Goal: Navigation & Orientation: Understand site structure

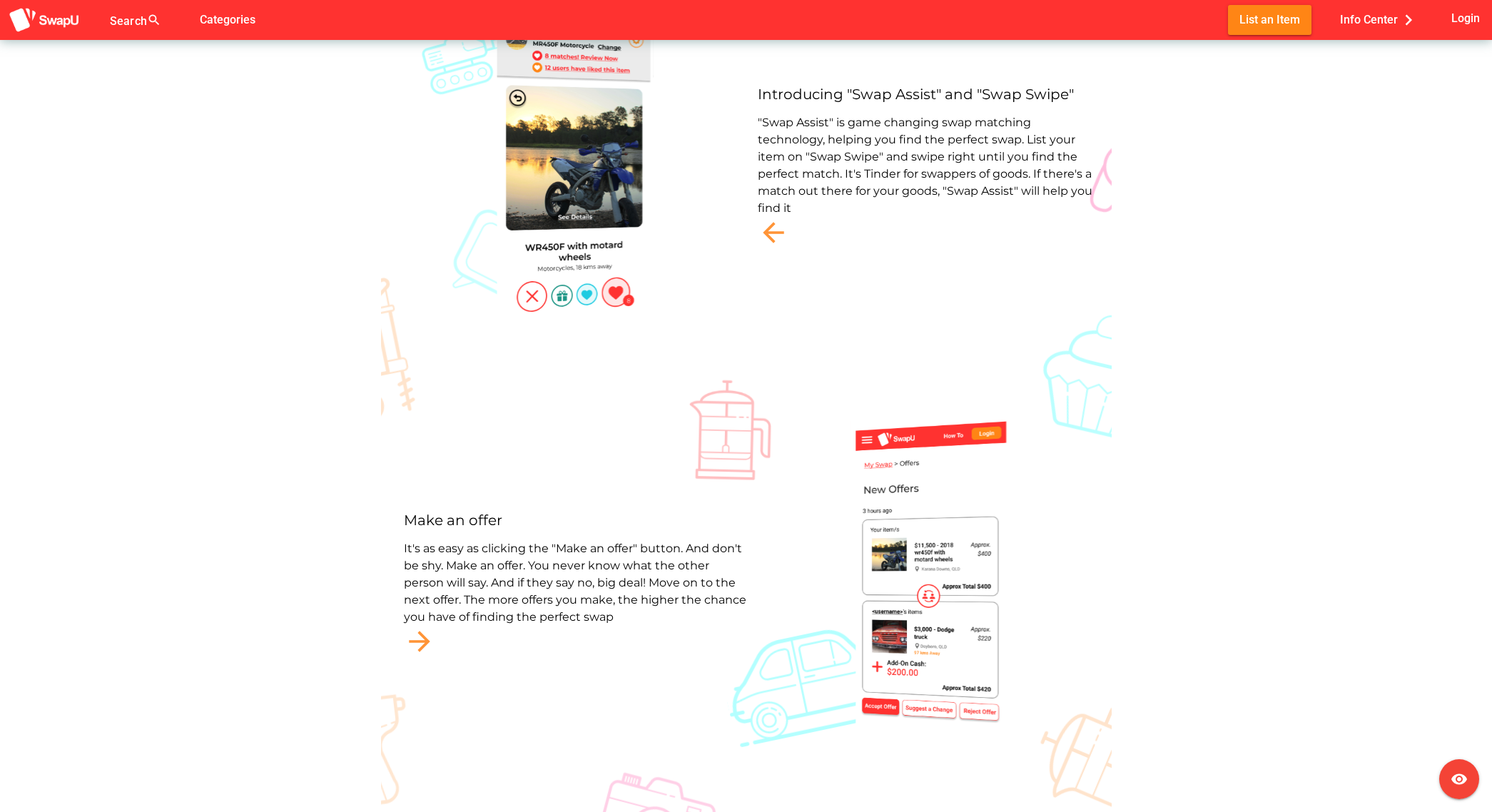
scroll to position [3190, 0]
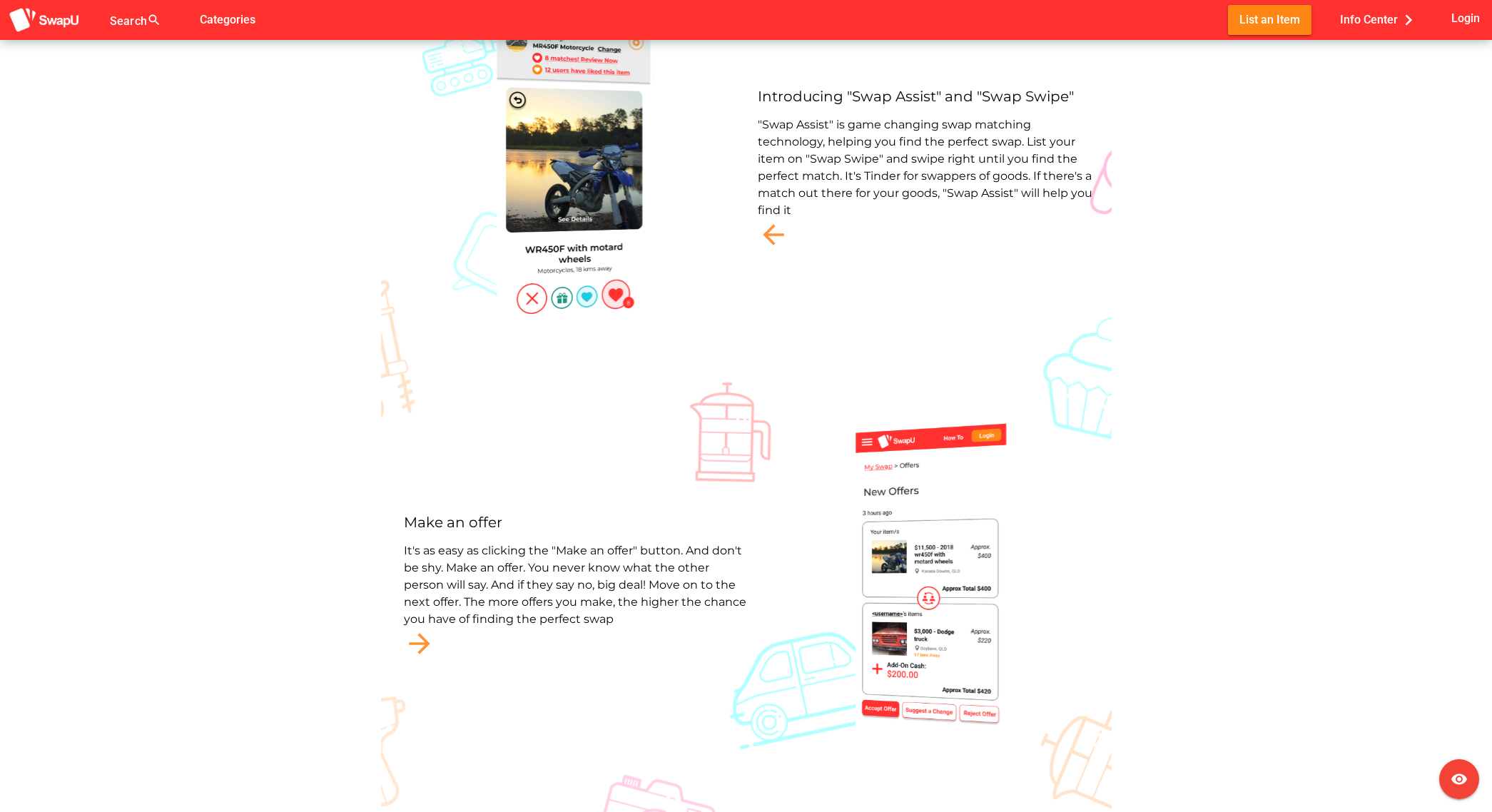
click at [469, 597] on div "It's as easy as clicking the "Make an offer" button. And don't be shy. Make an …" at bounding box center [575, 585] width 342 height 86
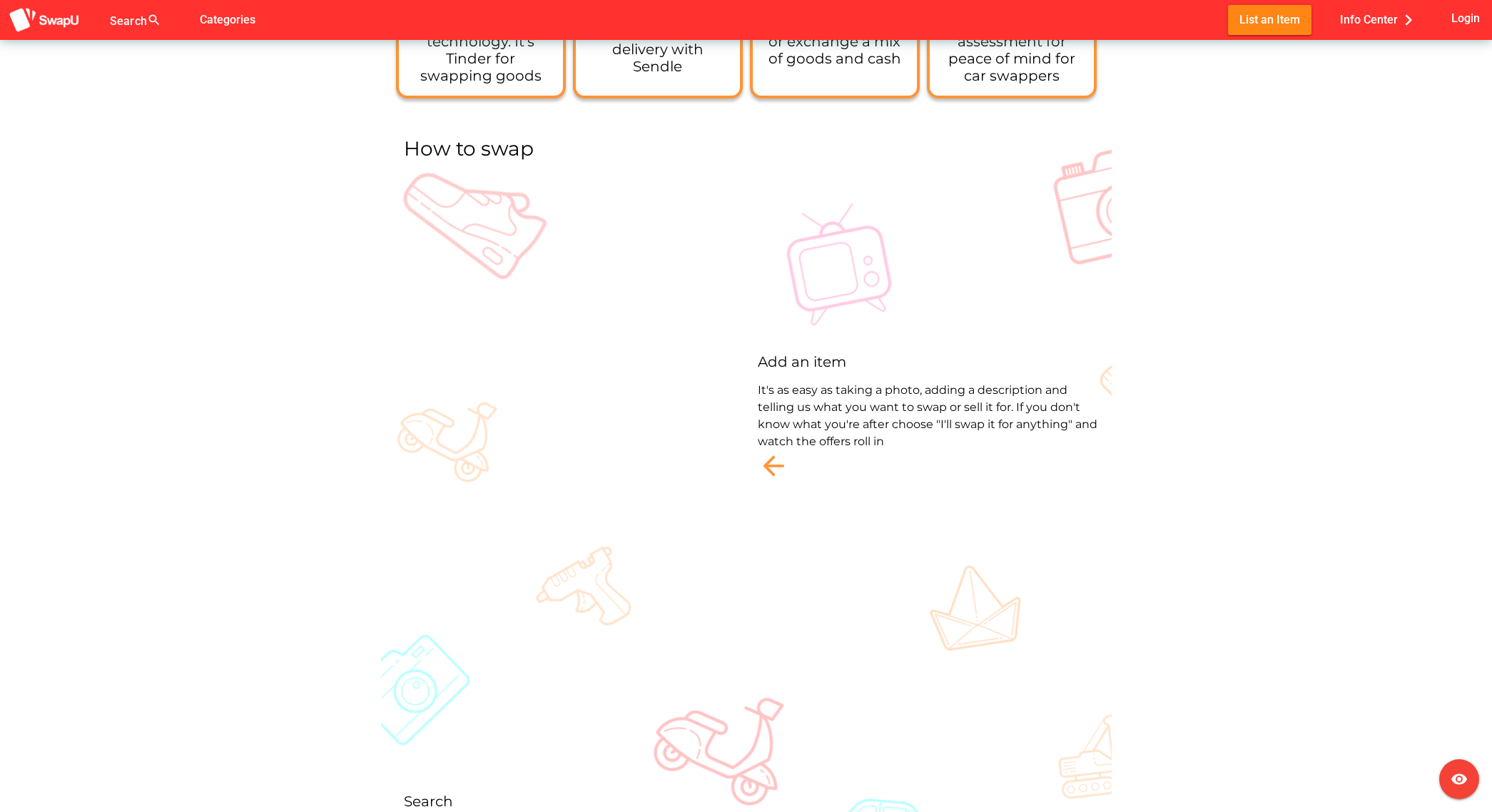
scroll to position [2065, 0]
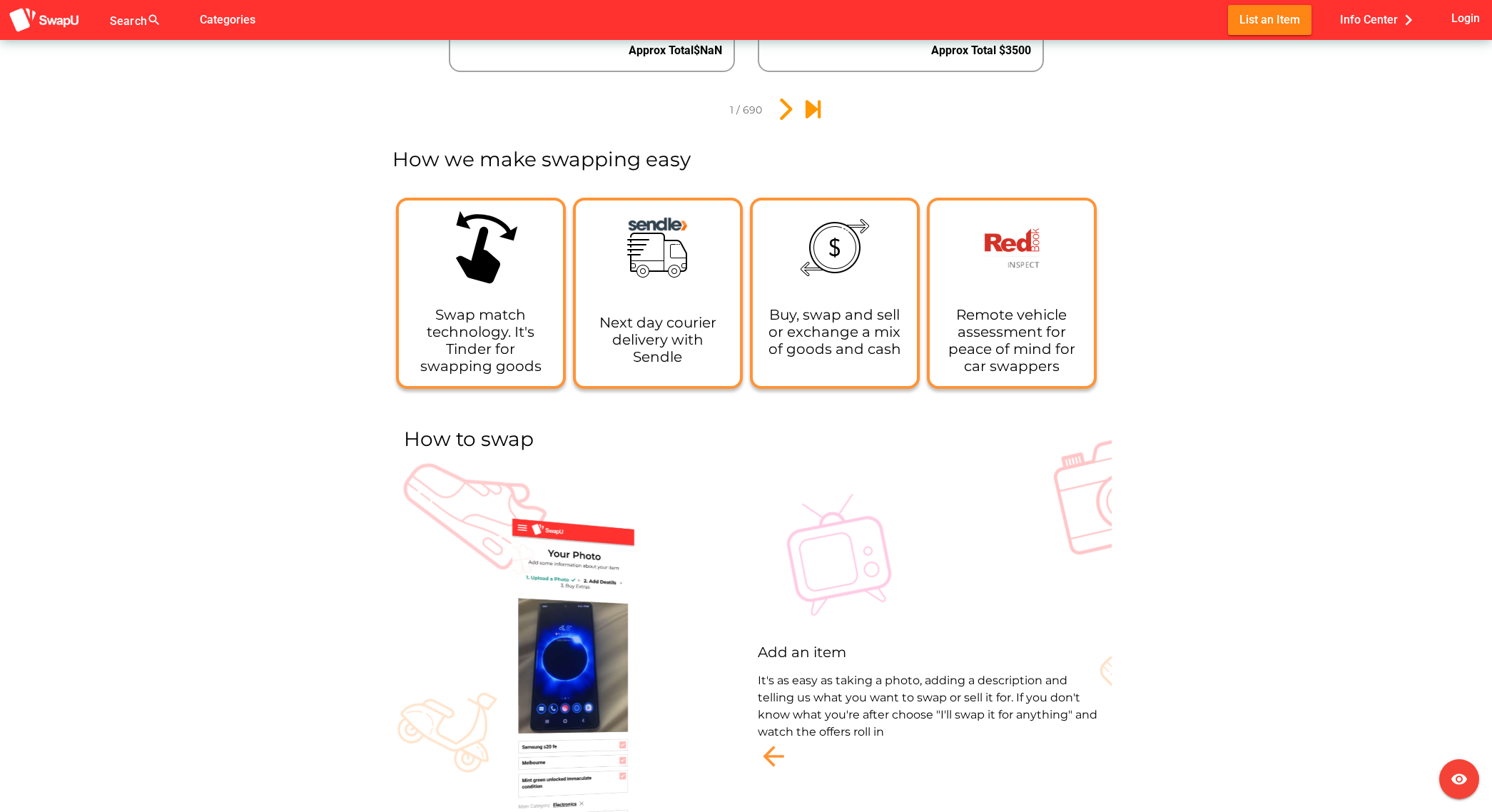
click at [564, 578] on img at bounding box center [575, 701] width 157 height 456
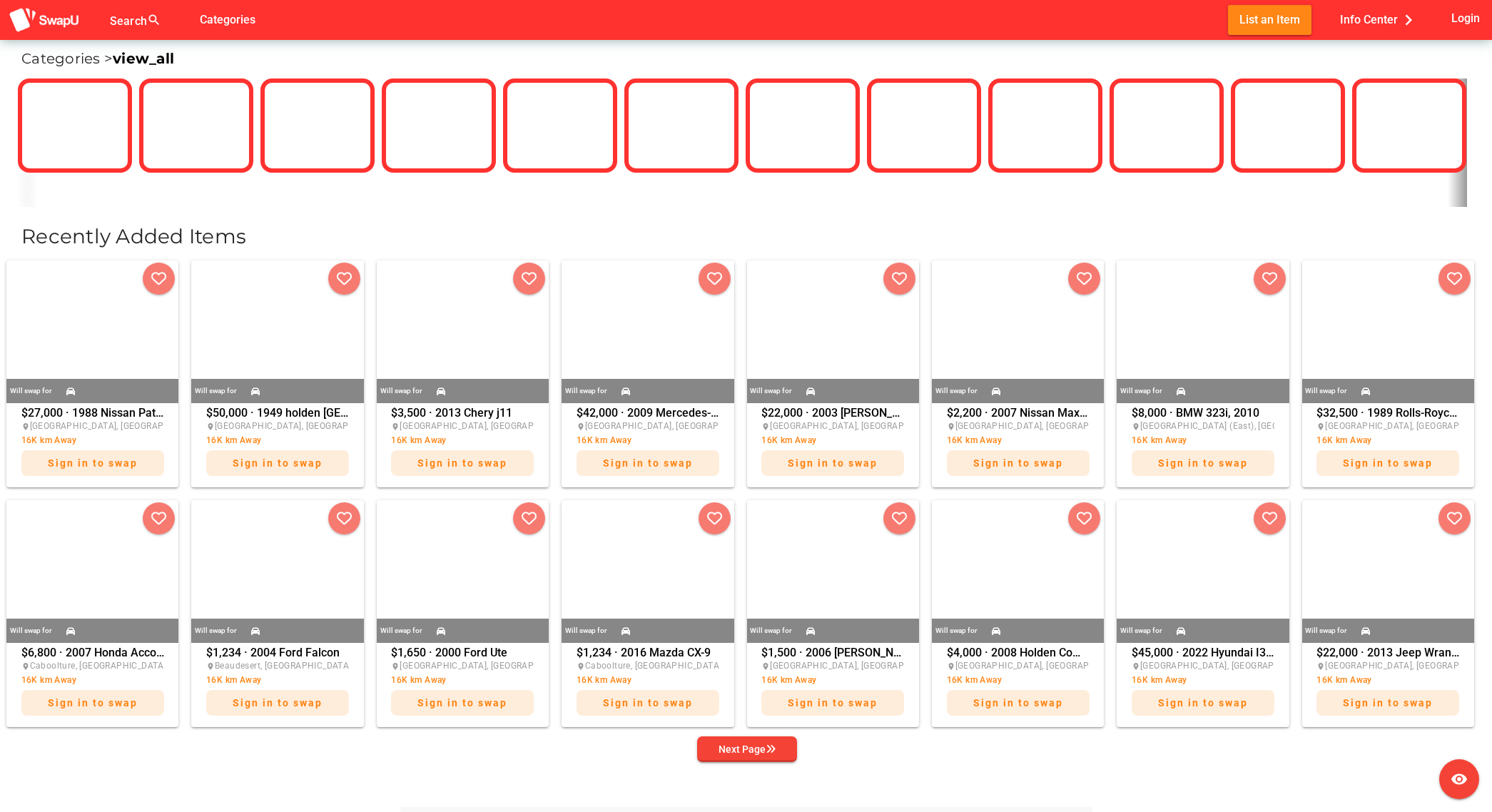
scroll to position [391, 0]
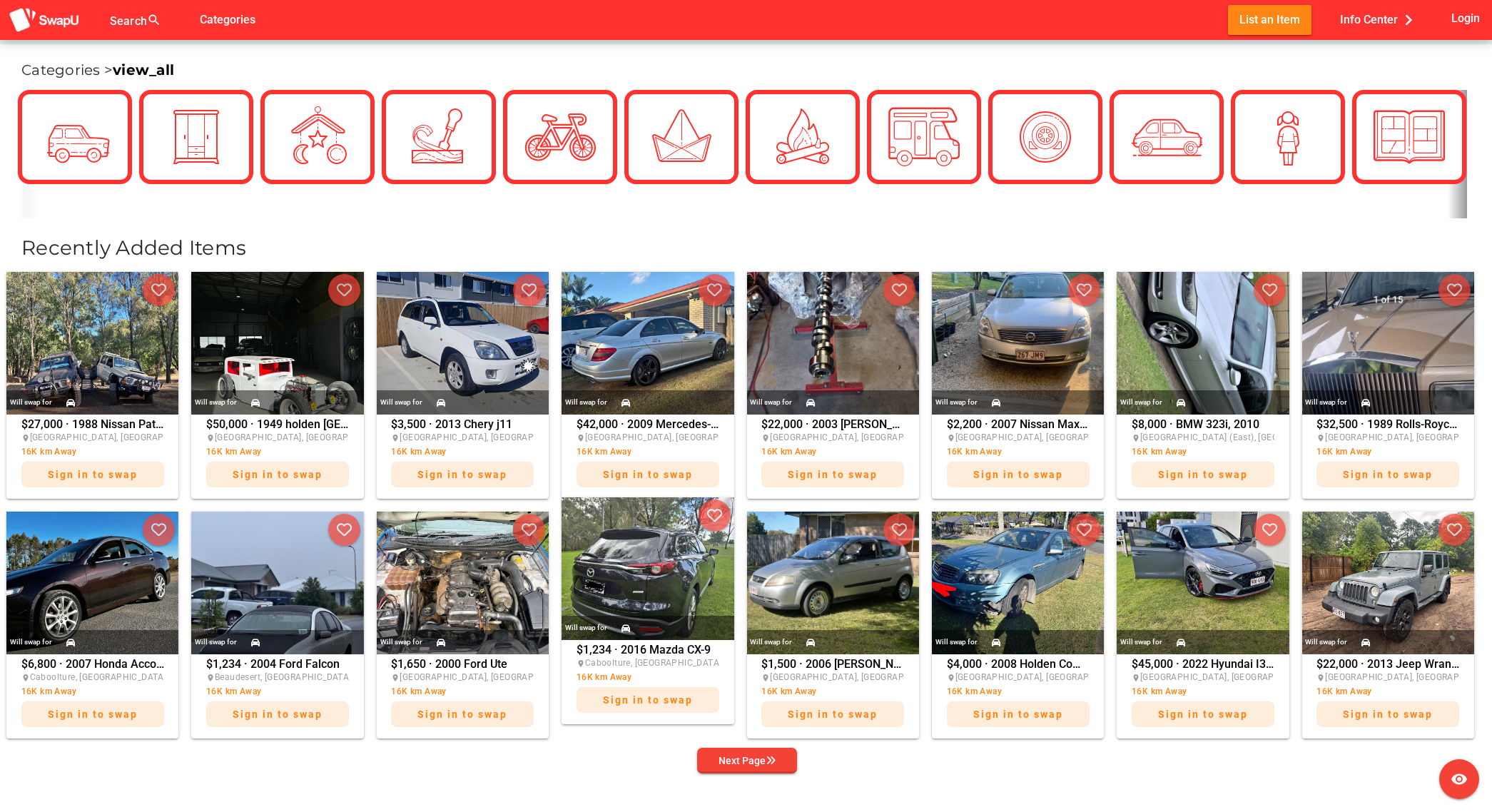
click at [629, 564] on img at bounding box center [647, 568] width 172 height 143
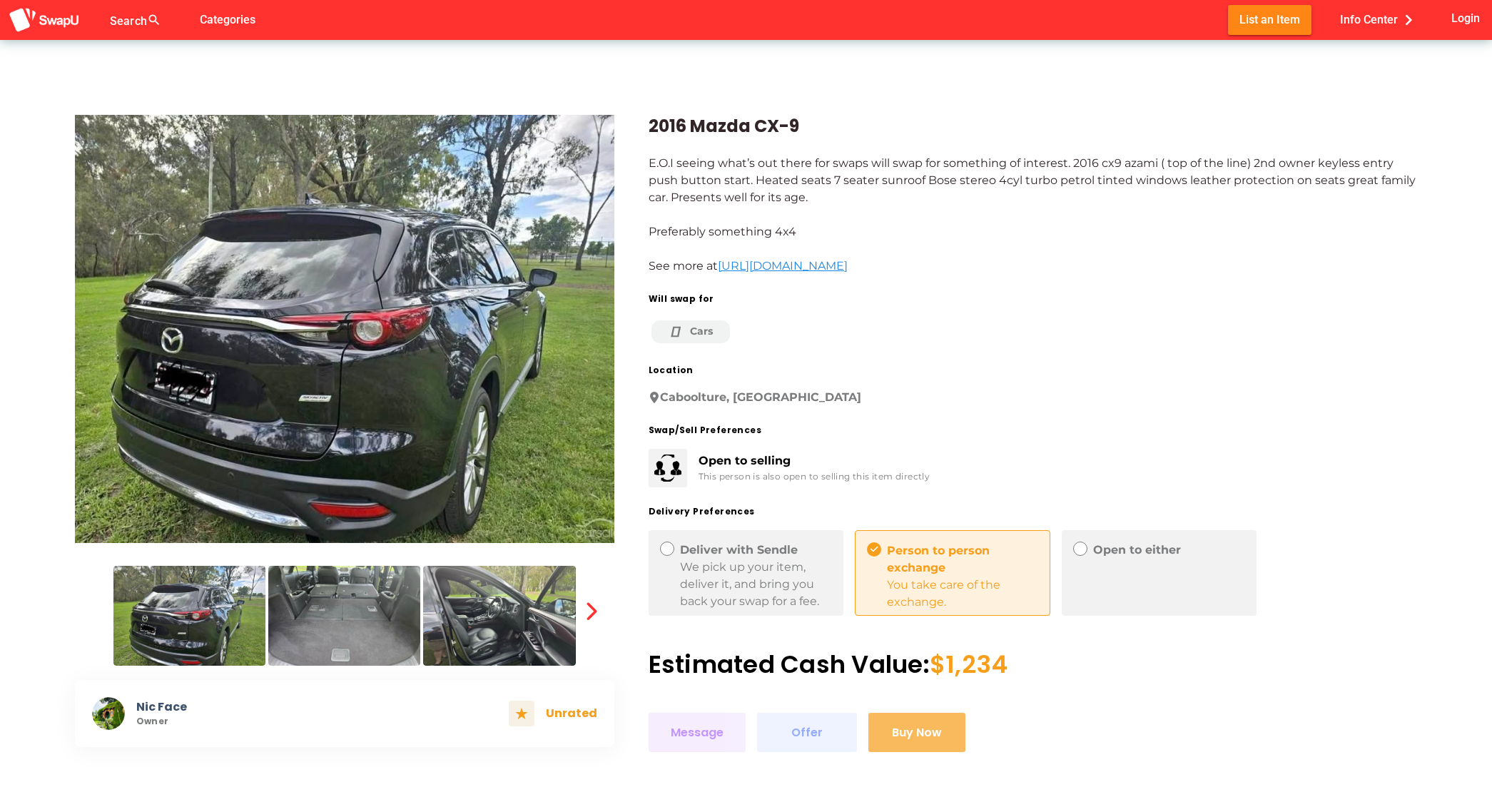
click at [735, 541] on div "Deliver with Sendle" at bounding box center [755, 549] width 152 height 17
click at [728, 558] on div "We pick up your item, deliver it, and bring you back your swap for a fee." at bounding box center [755, 583] width 152 height 51
click at [1115, 556] on div "Open to either" at bounding box center [1169, 549] width 152 height 17
click at [1364, 17] on span "Info Center chevron_right" at bounding box center [1379, 20] width 79 height 24
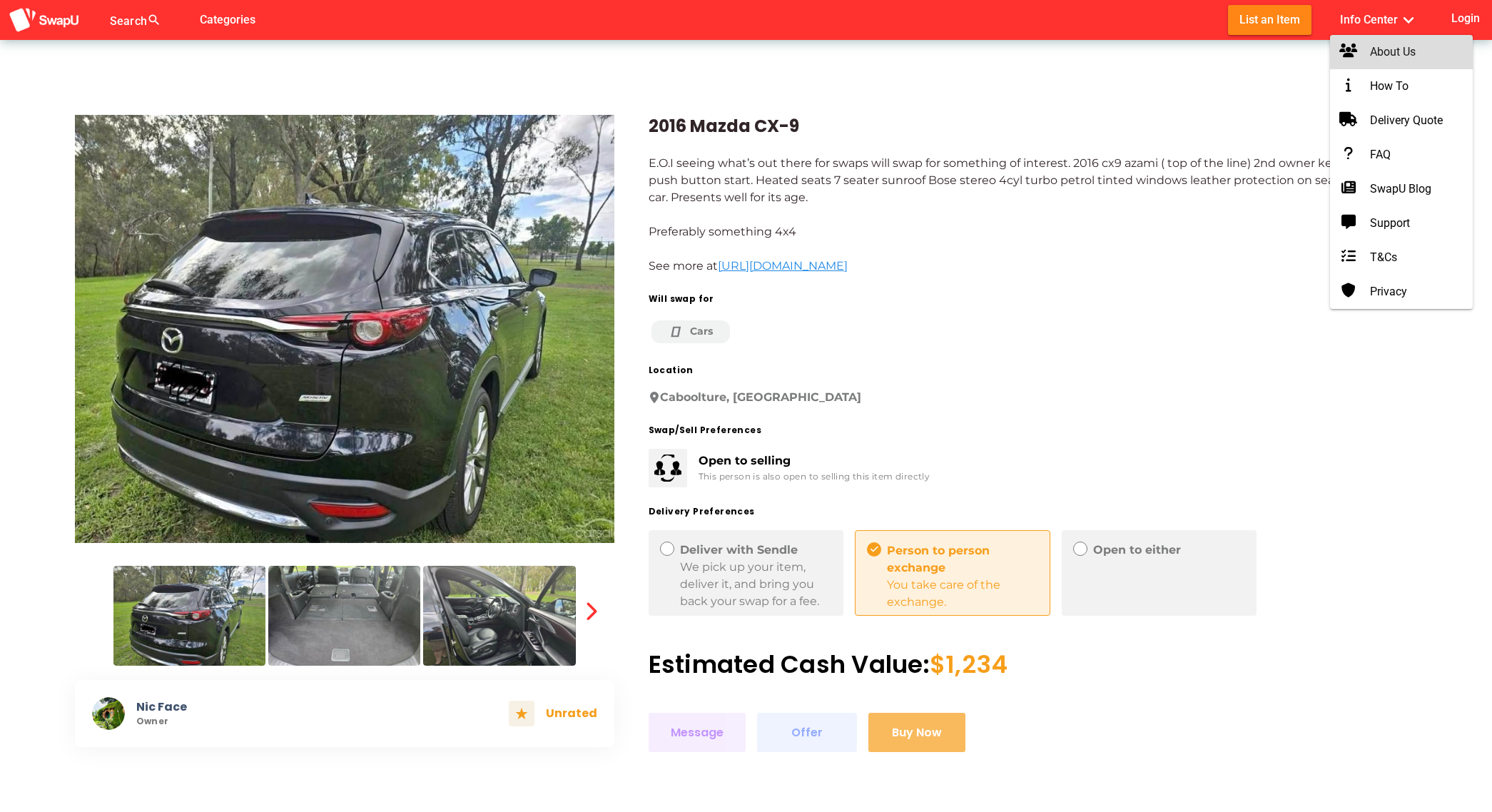
click at [1370, 44] on div "About Us" at bounding box center [1401, 52] width 120 height 17
click at [1390, 158] on div "FAQ" at bounding box center [1401, 155] width 120 height 17
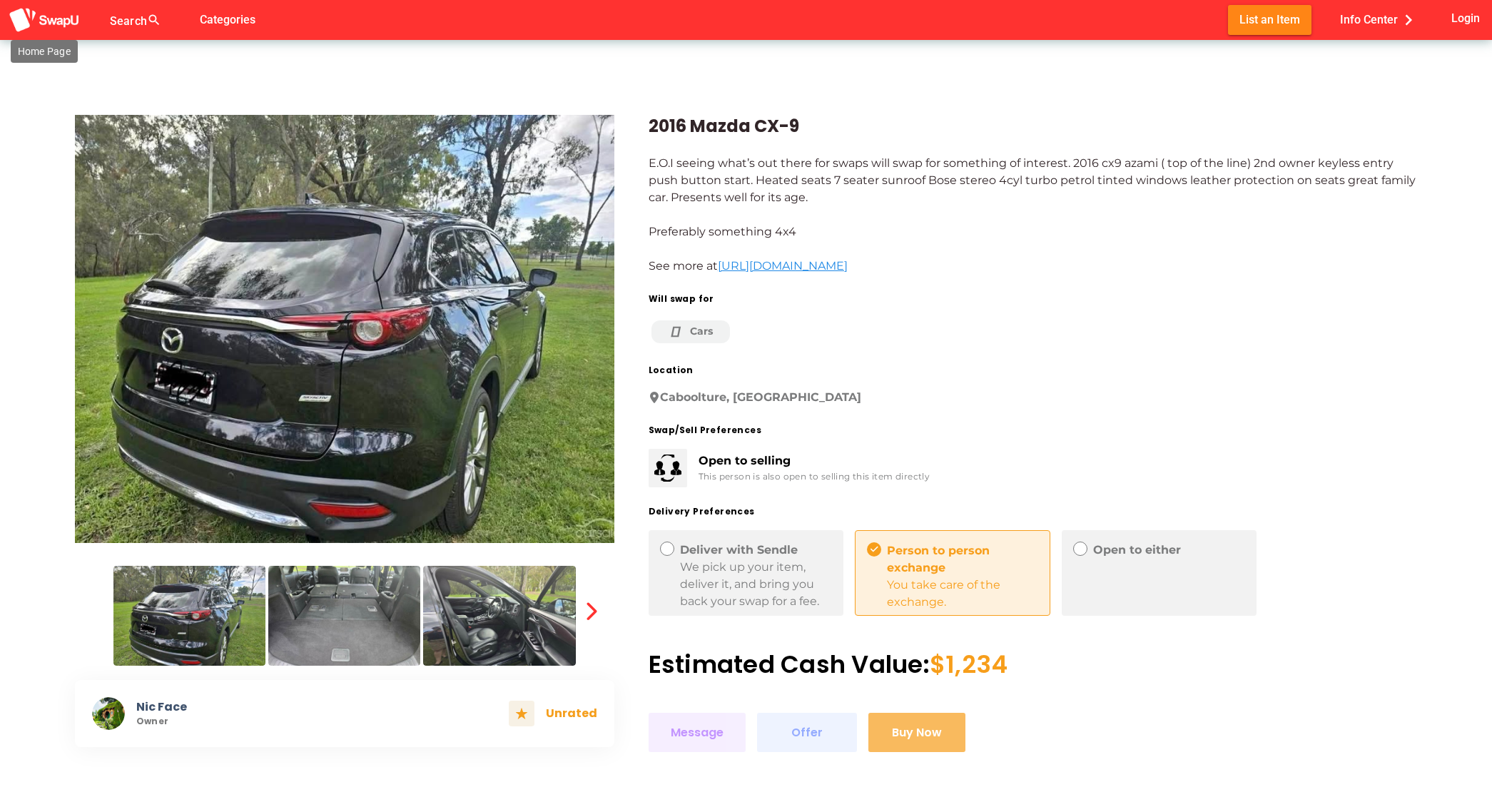
click at [72, 18] on img at bounding box center [44, 21] width 71 height 27
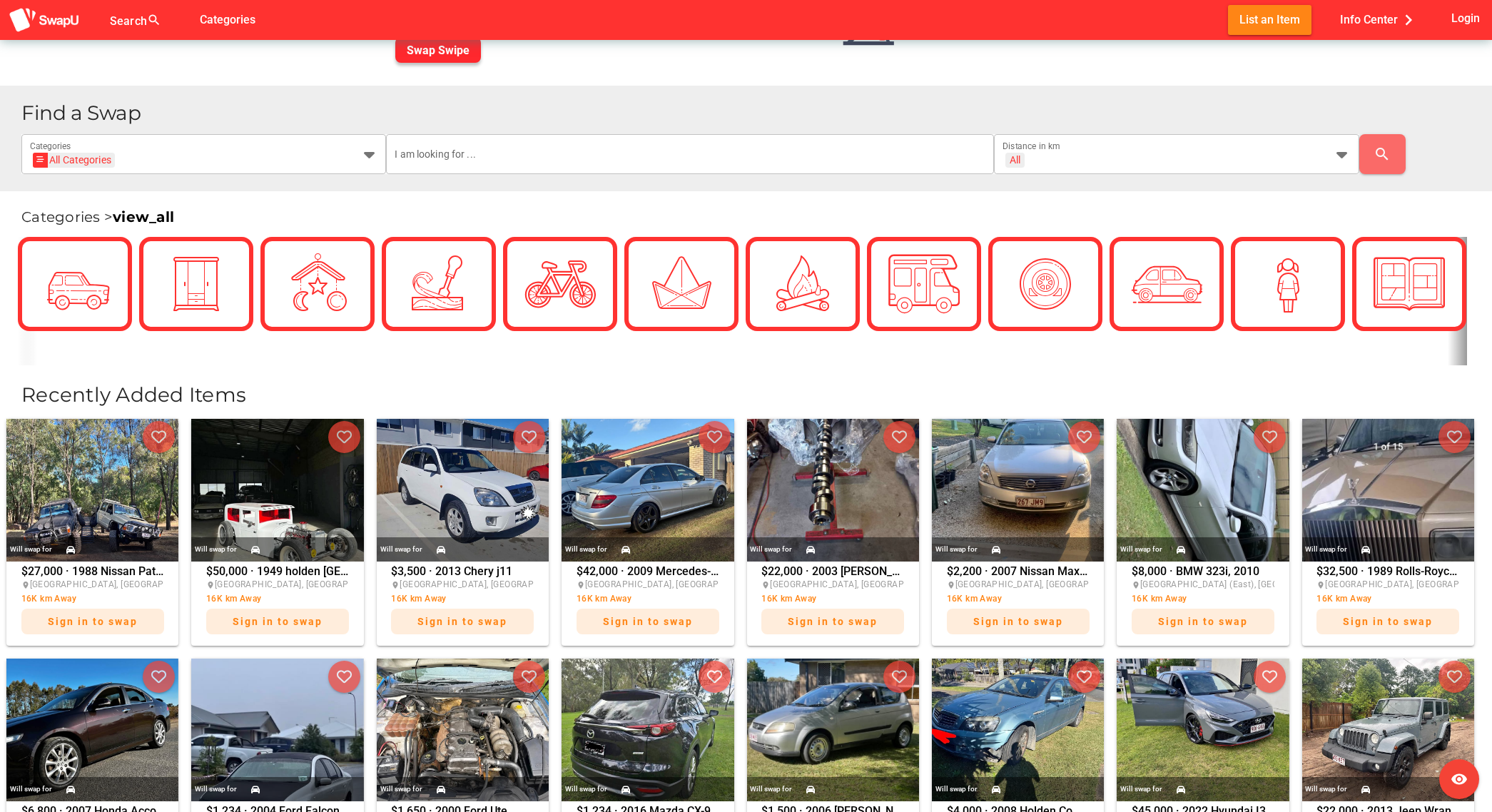
scroll to position [291, 0]
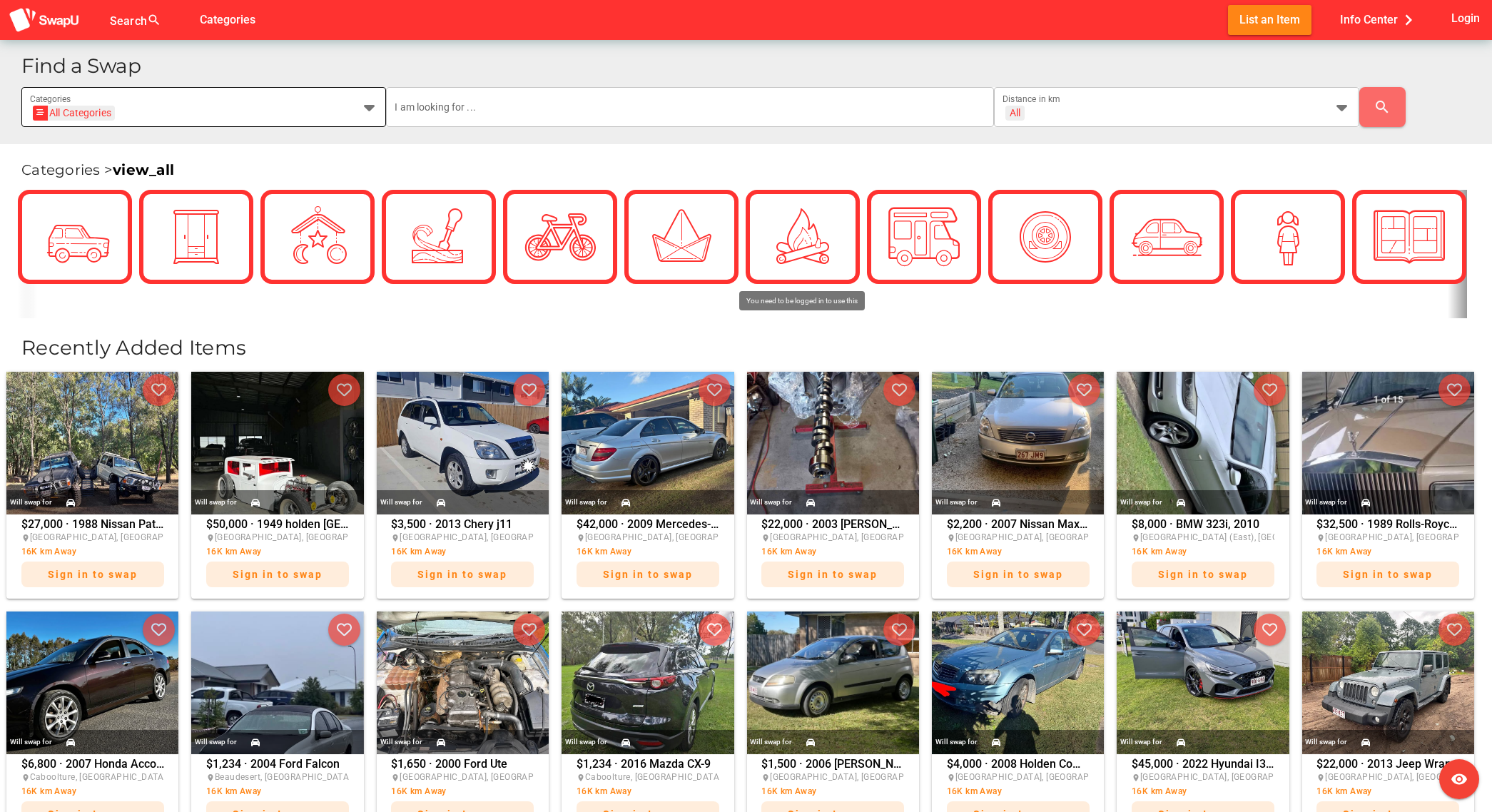
click at [239, 125] on div "Find a Swap All Categories All Categories Categories All + All Distance in km s…" at bounding box center [746, 91] width 1492 height 106
click at [252, 104] on div "All Categories All Categories" at bounding box center [191, 115] width 322 height 23
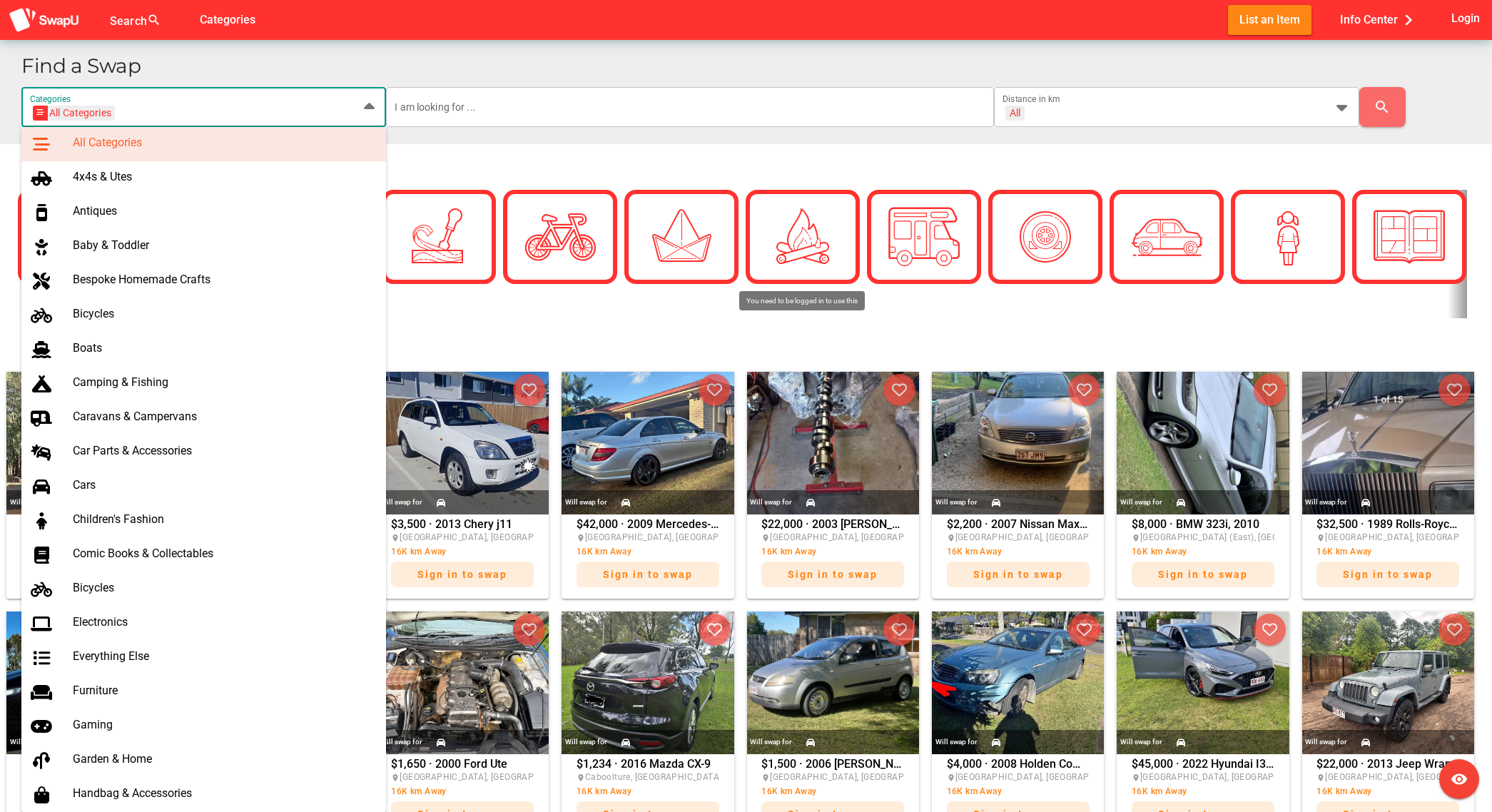
click at [252, 104] on div "All Categories All Categories" at bounding box center [191, 115] width 322 height 23
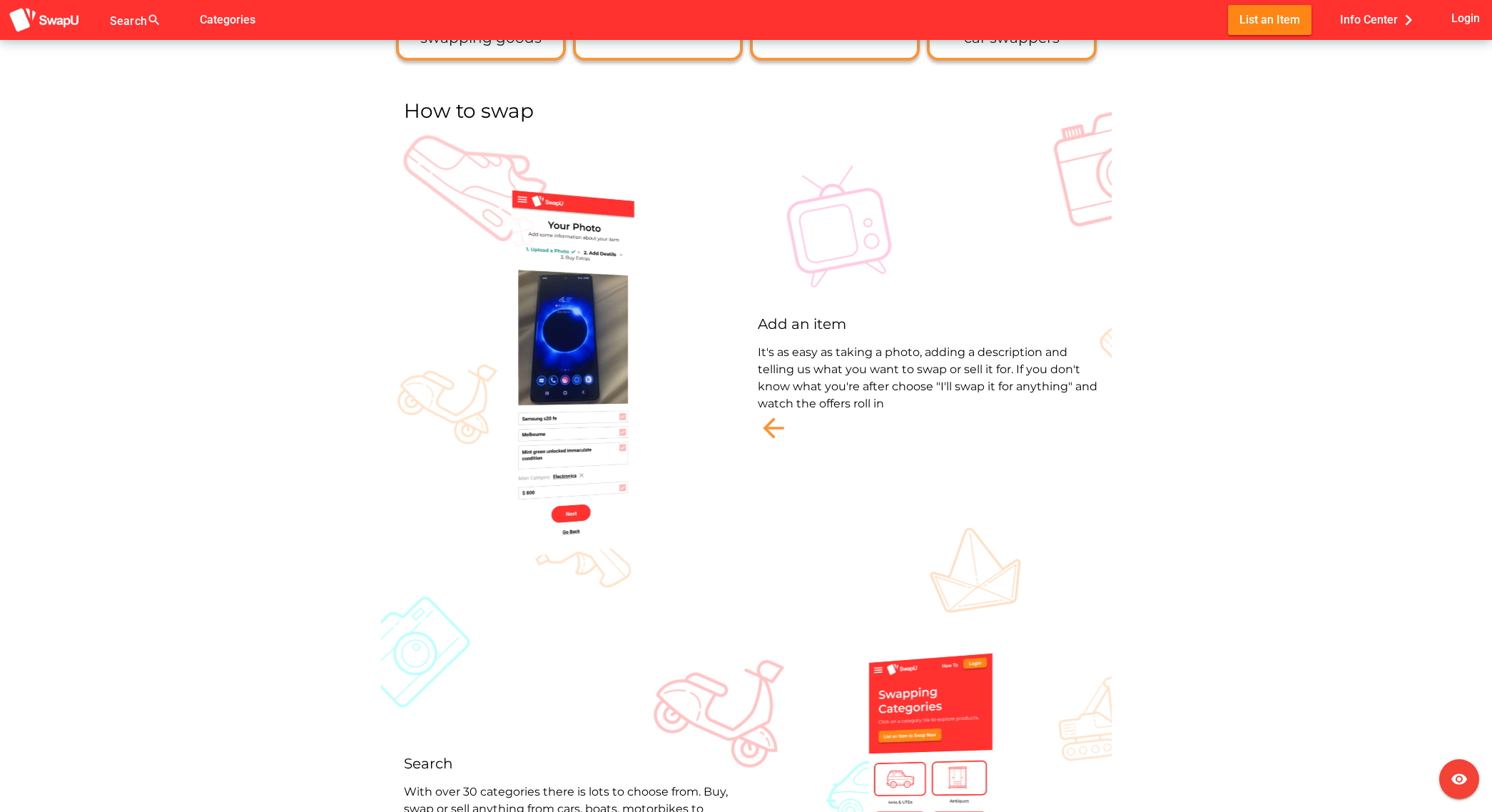
scroll to position [0, 0]
click at [779, 426] on icon "arrow_back" at bounding box center [773, 427] width 31 height 31
click at [607, 396] on img at bounding box center [575, 373] width 157 height 456
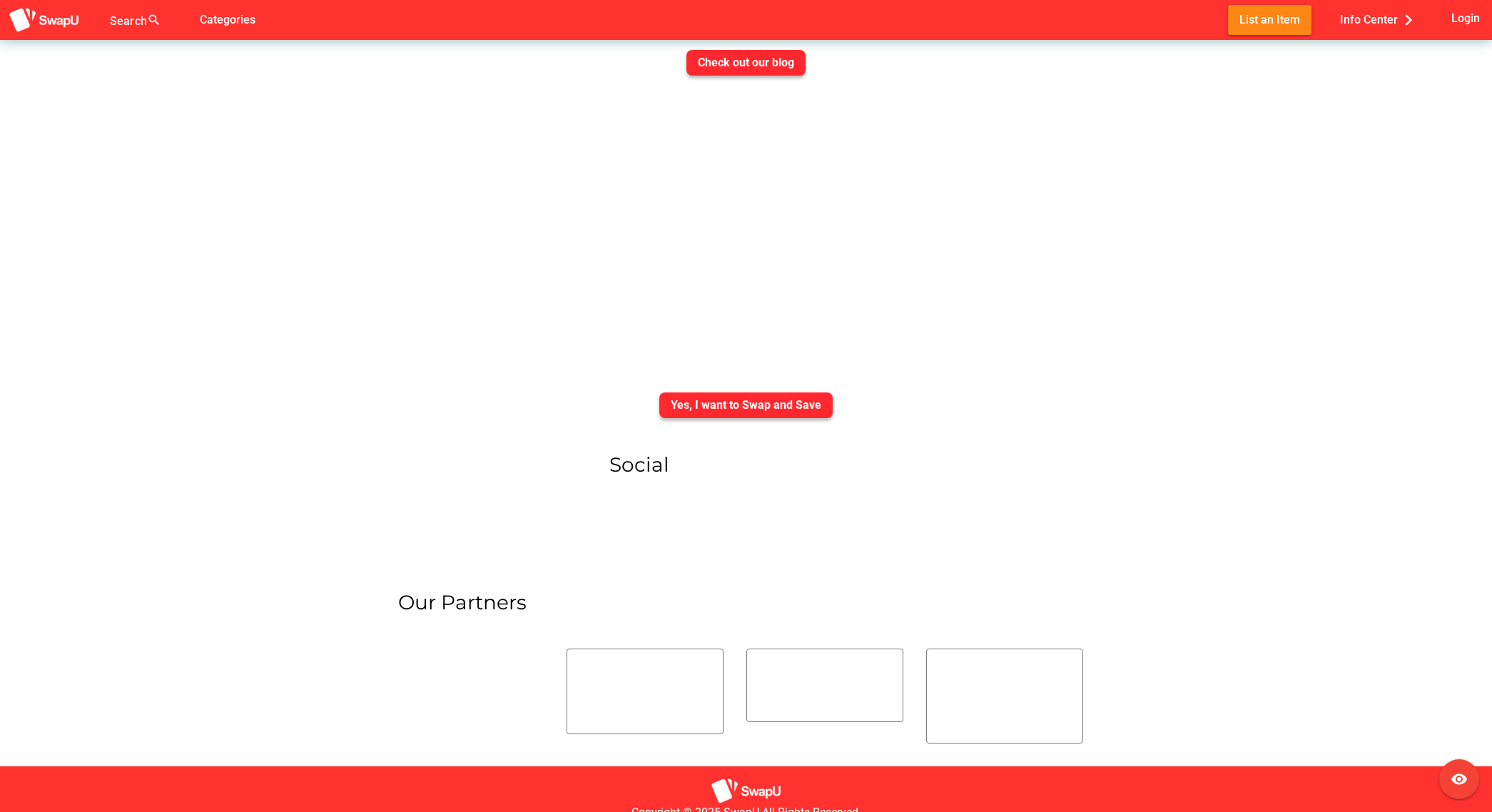
scroll to position [4975, 0]
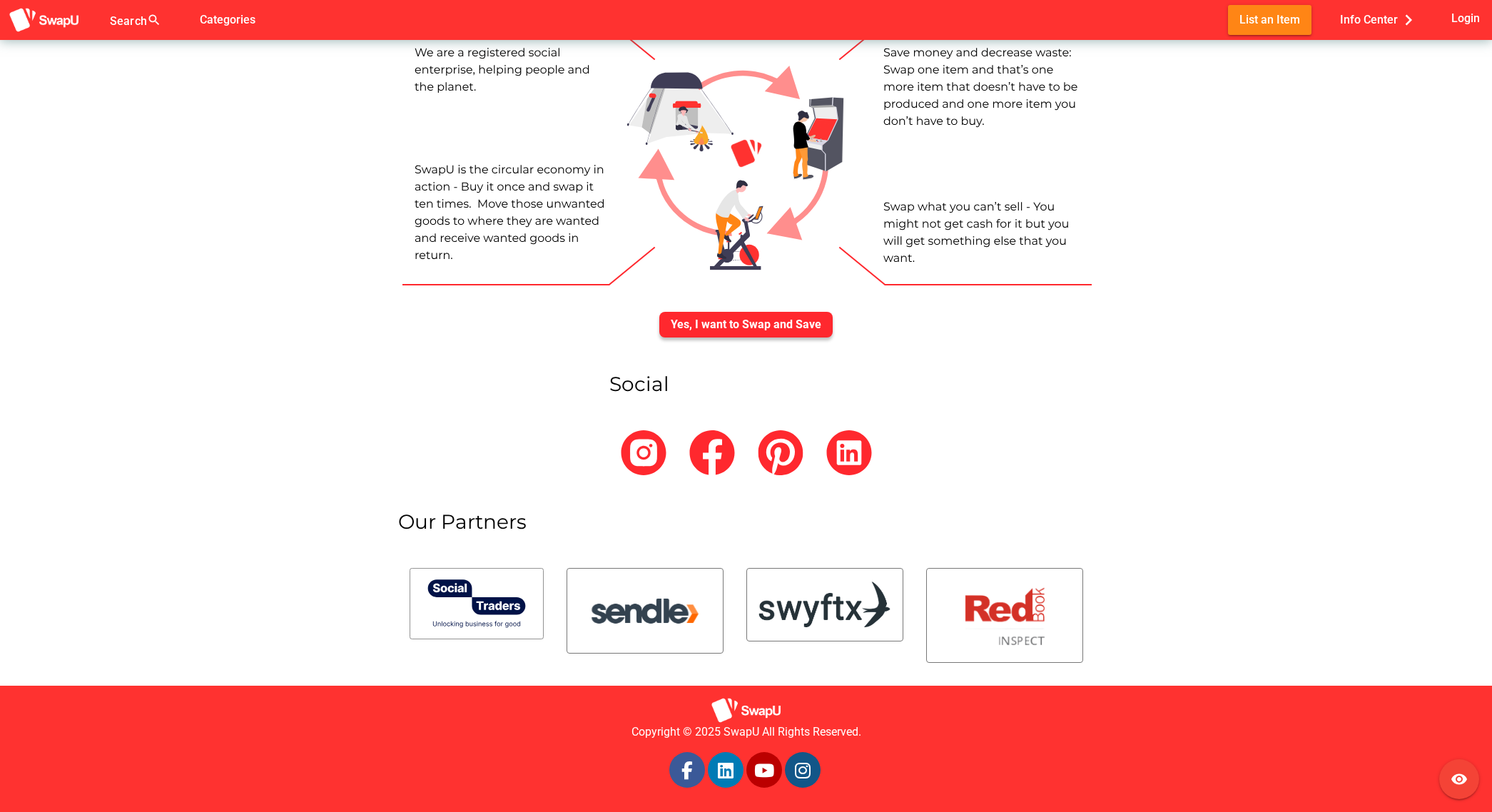
click at [857, 596] on img at bounding box center [824, 604] width 132 height 50
click at [1457, 782] on icon "visibility" at bounding box center [1459, 779] width 17 height 17
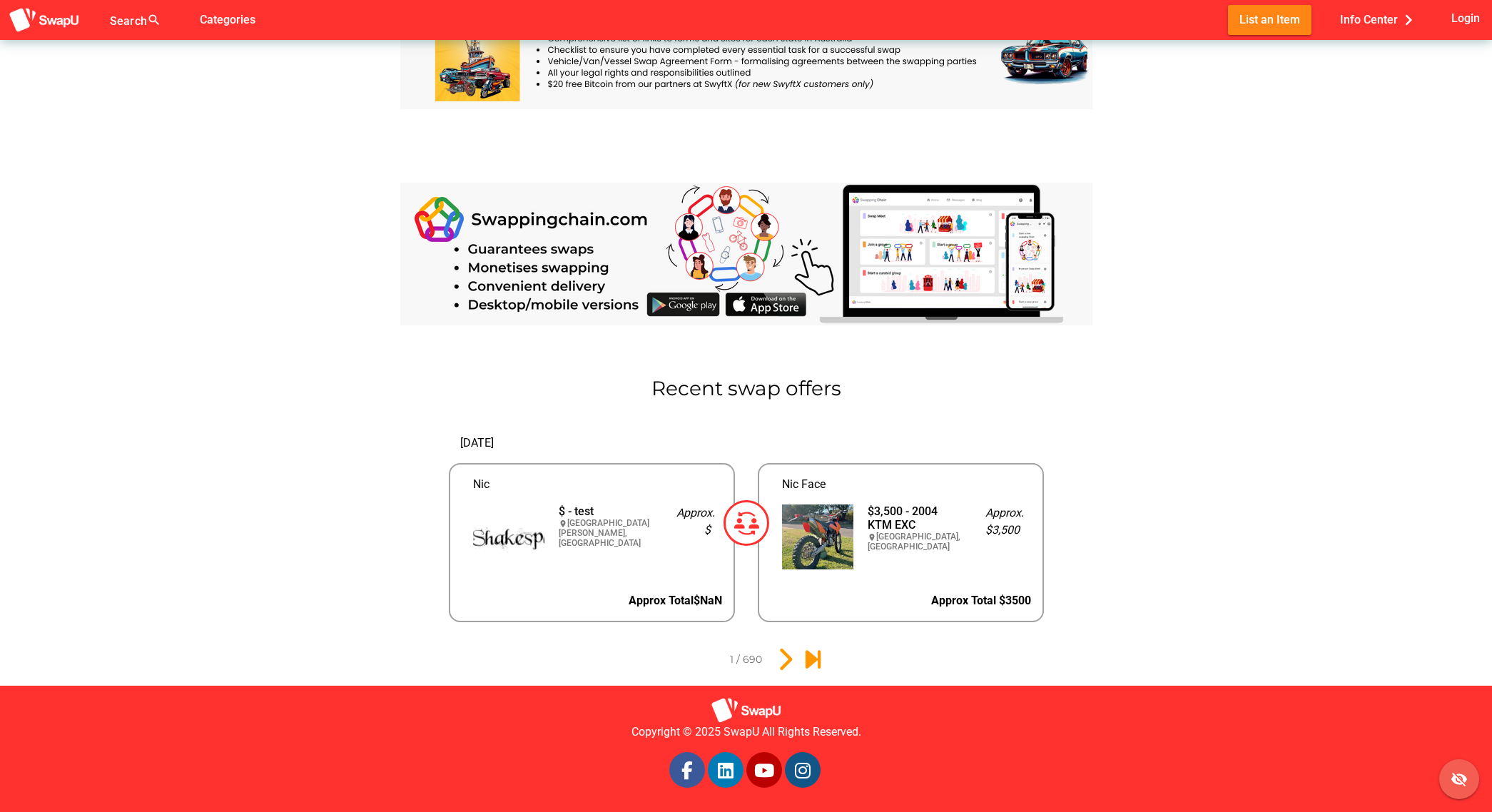
click at [1457, 782] on icon "visibility_off" at bounding box center [1459, 779] width 17 height 17
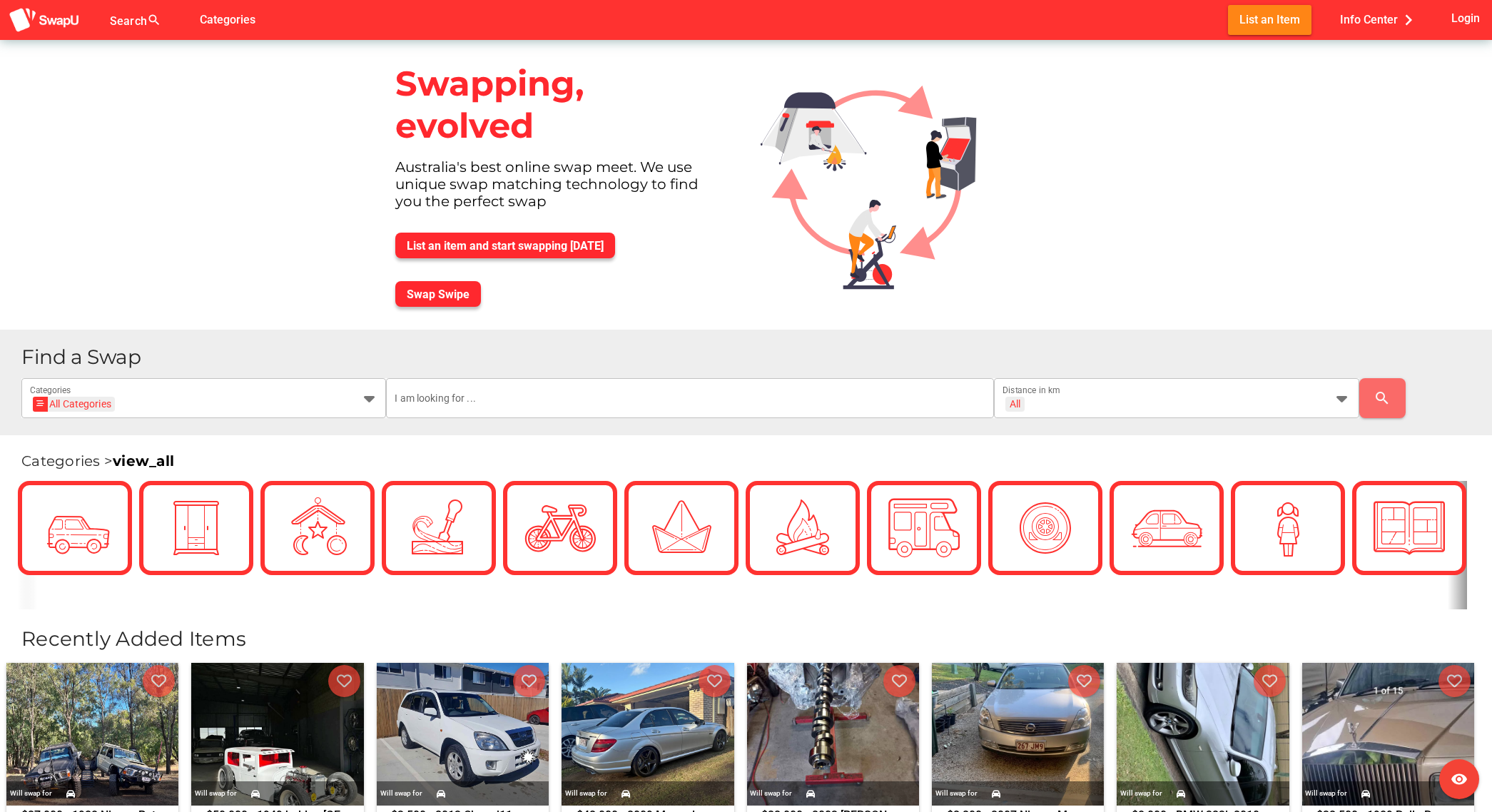
scroll to position [470, 0]
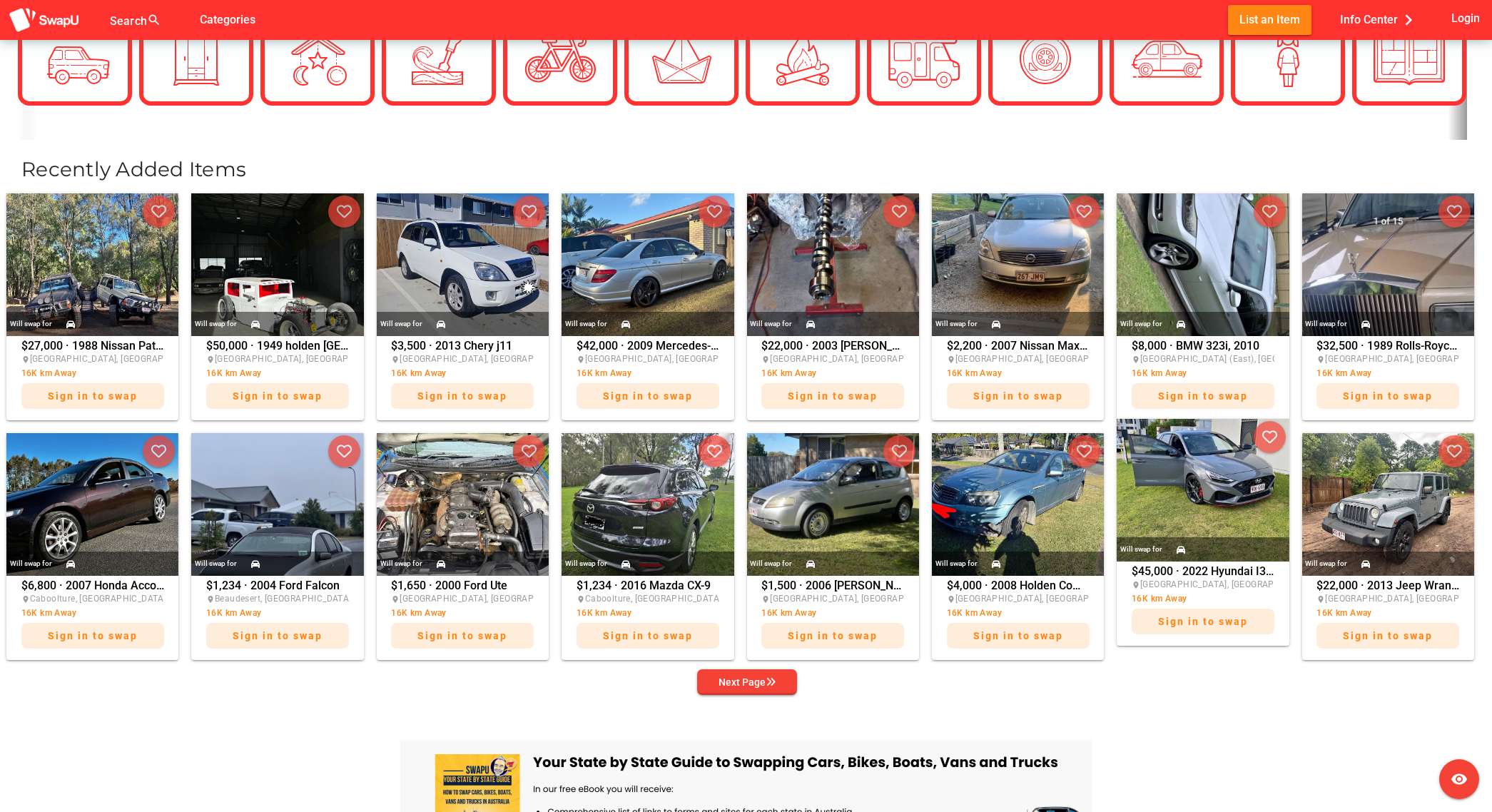
click at [1204, 498] on img at bounding box center [1202, 490] width 172 height 143
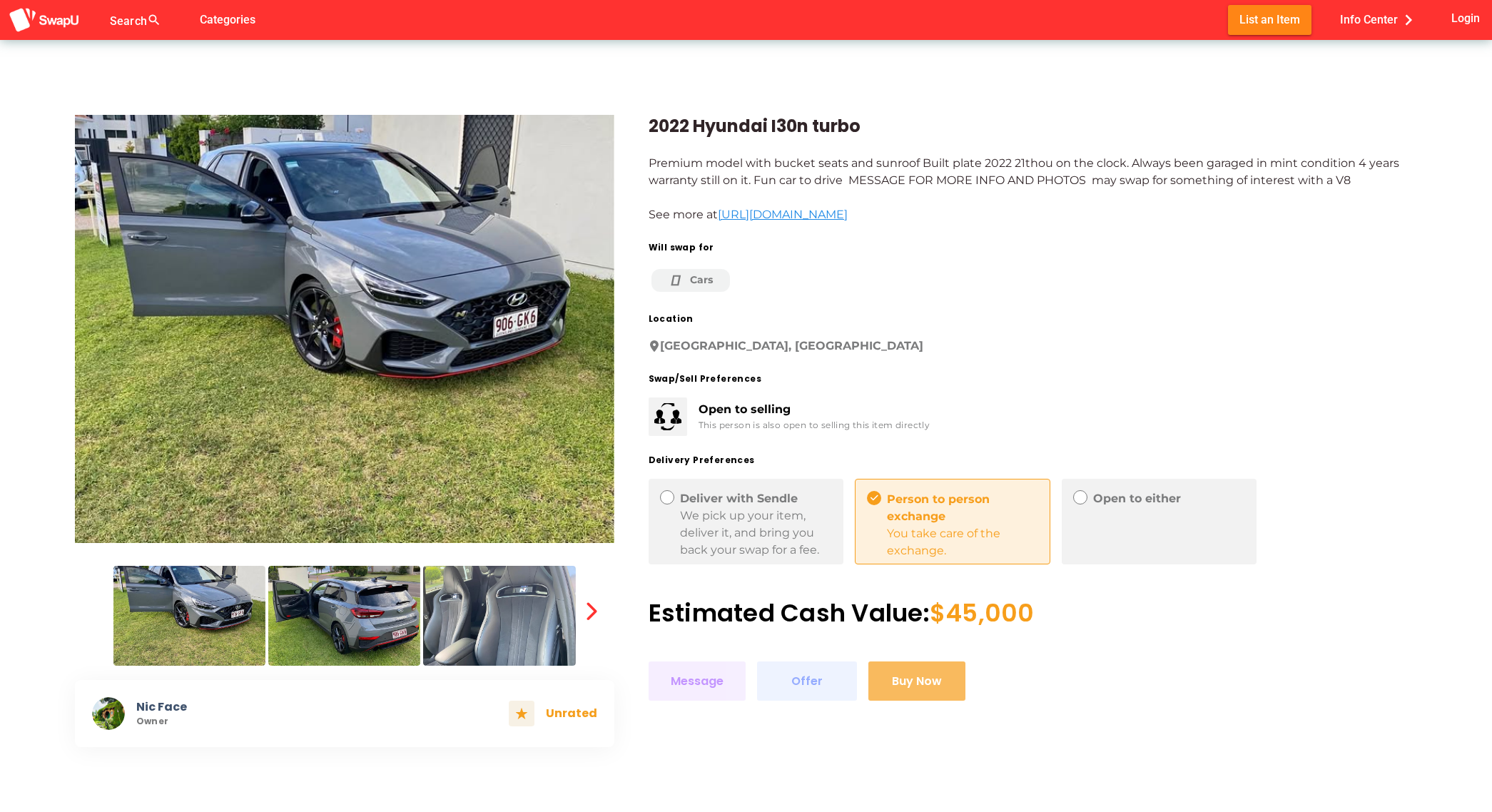
click at [479, 619] on img at bounding box center [499, 615] width 152 height 100
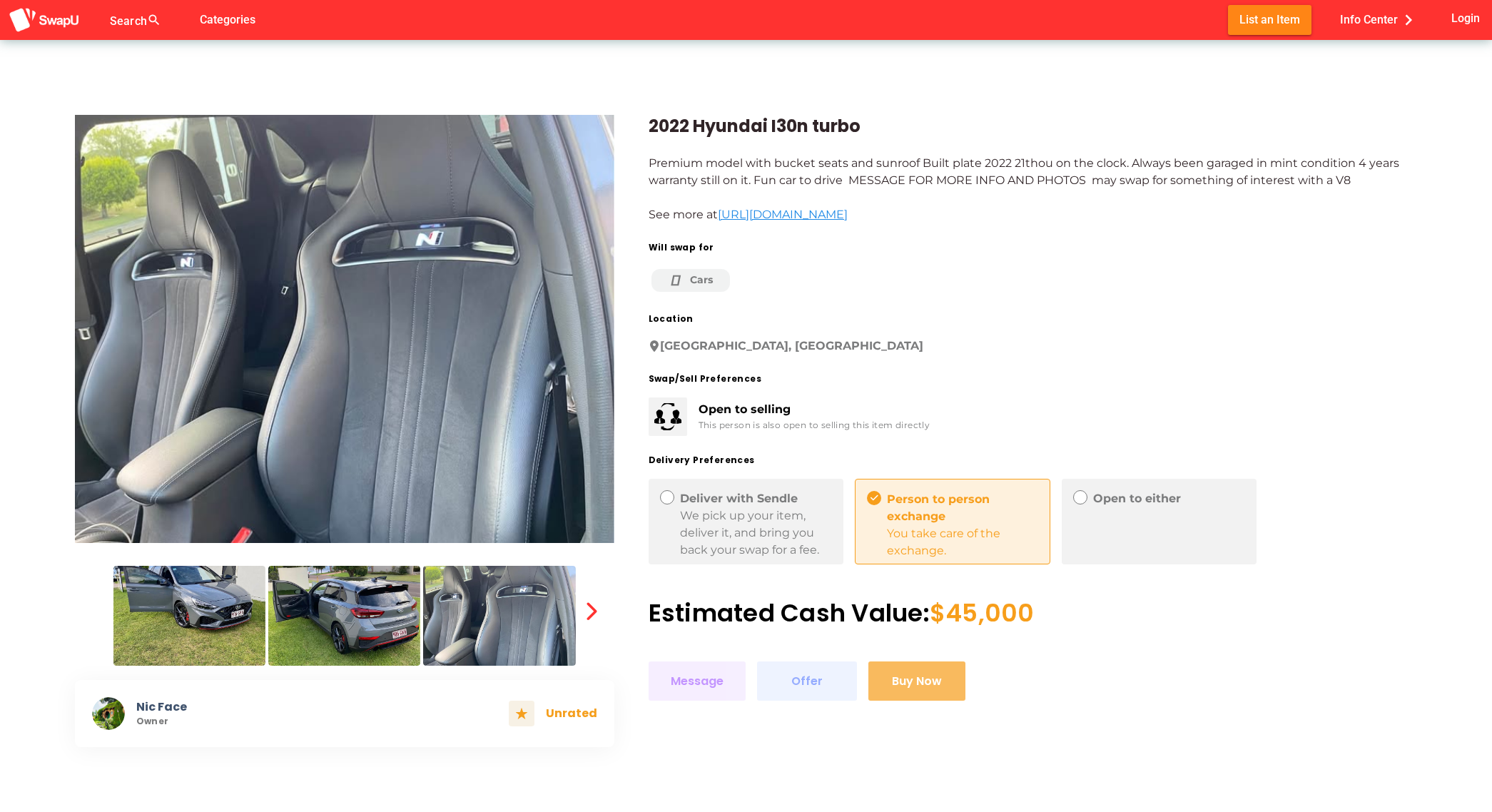
click at [386, 633] on img at bounding box center [344, 615] width 152 height 100
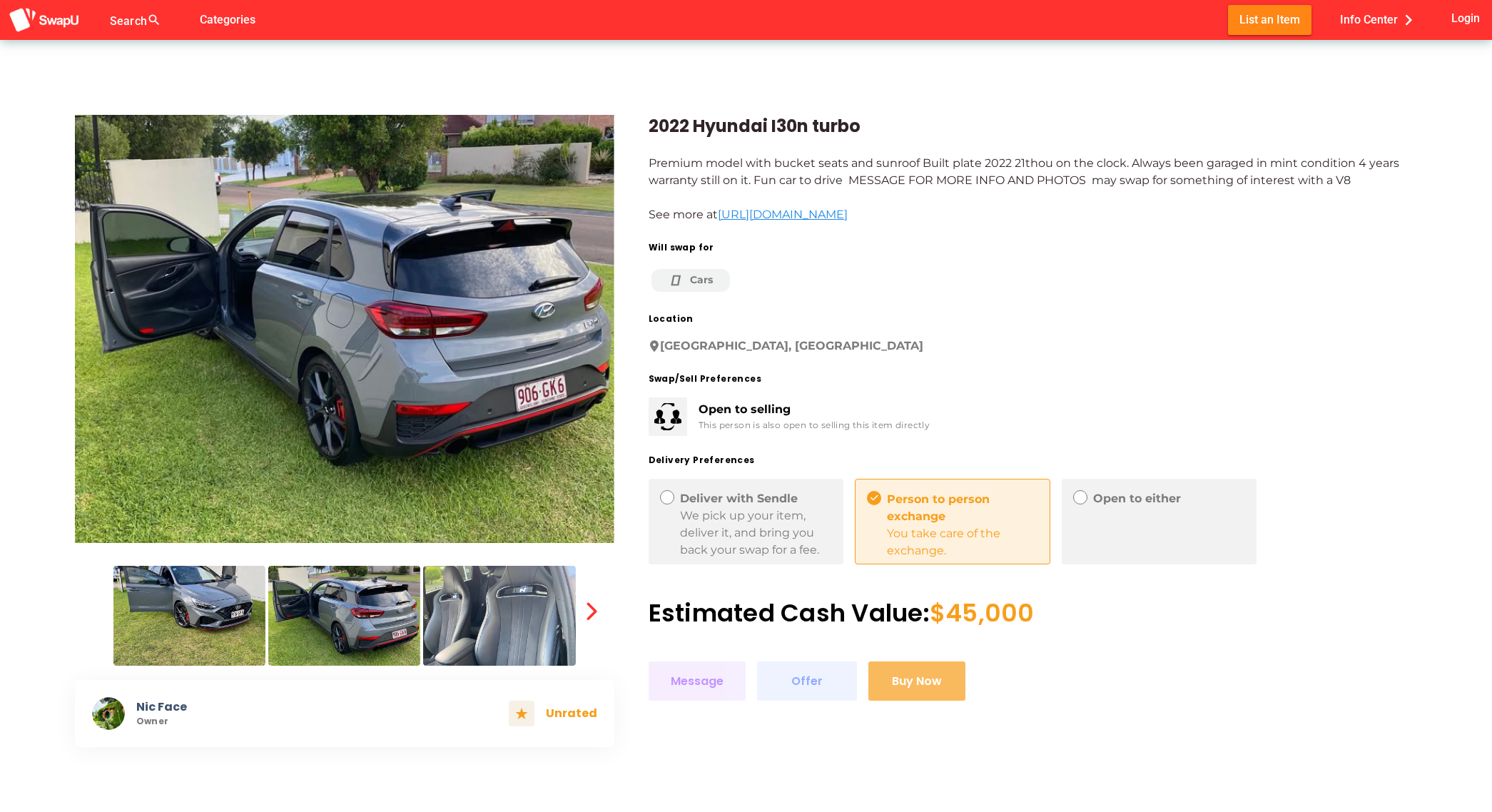
click at [178, 632] on img at bounding box center [189, 615] width 152 height 100
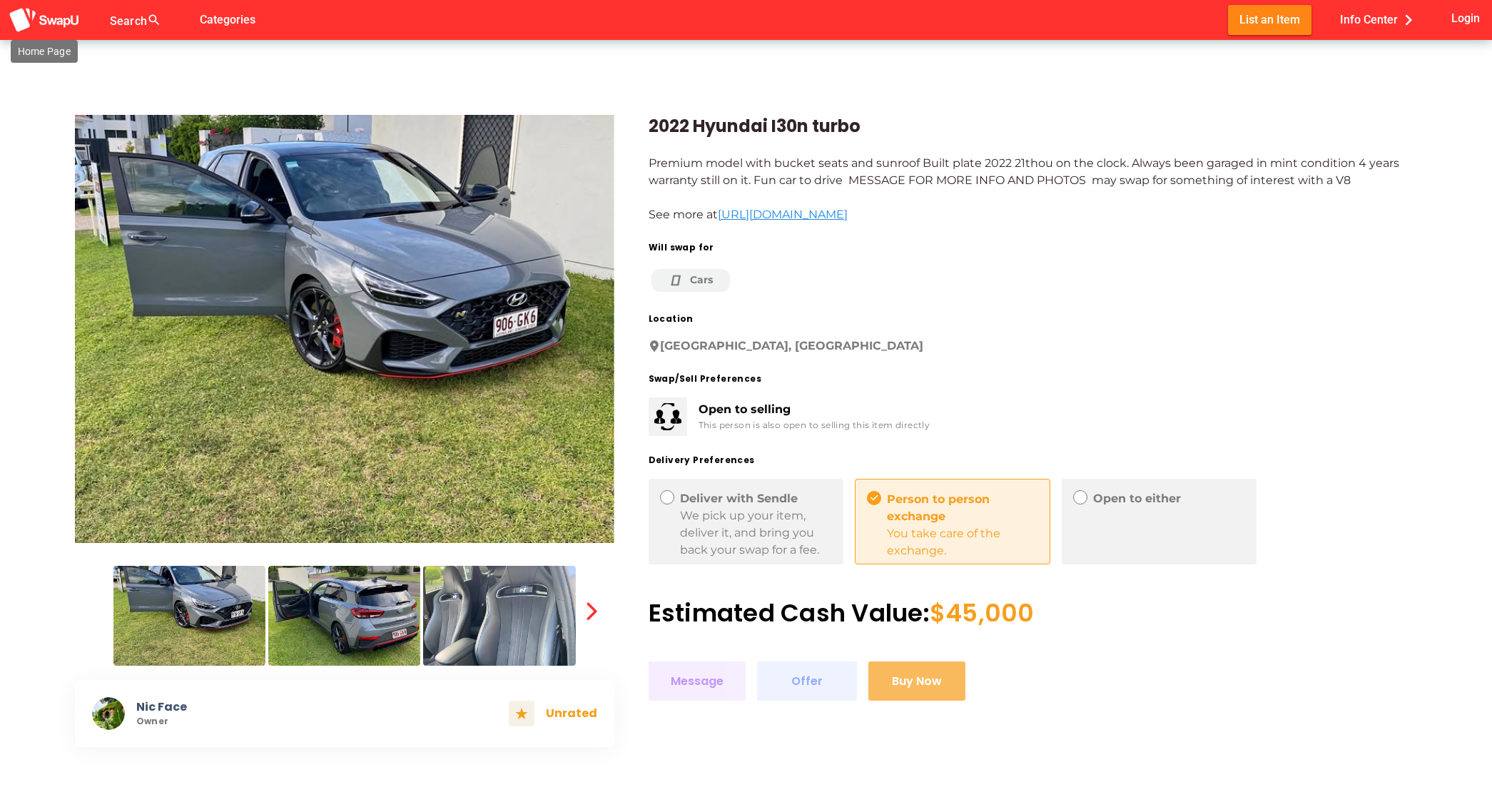
click at [63, 27] on img at bounding box center [44, 21] width 71 height 27
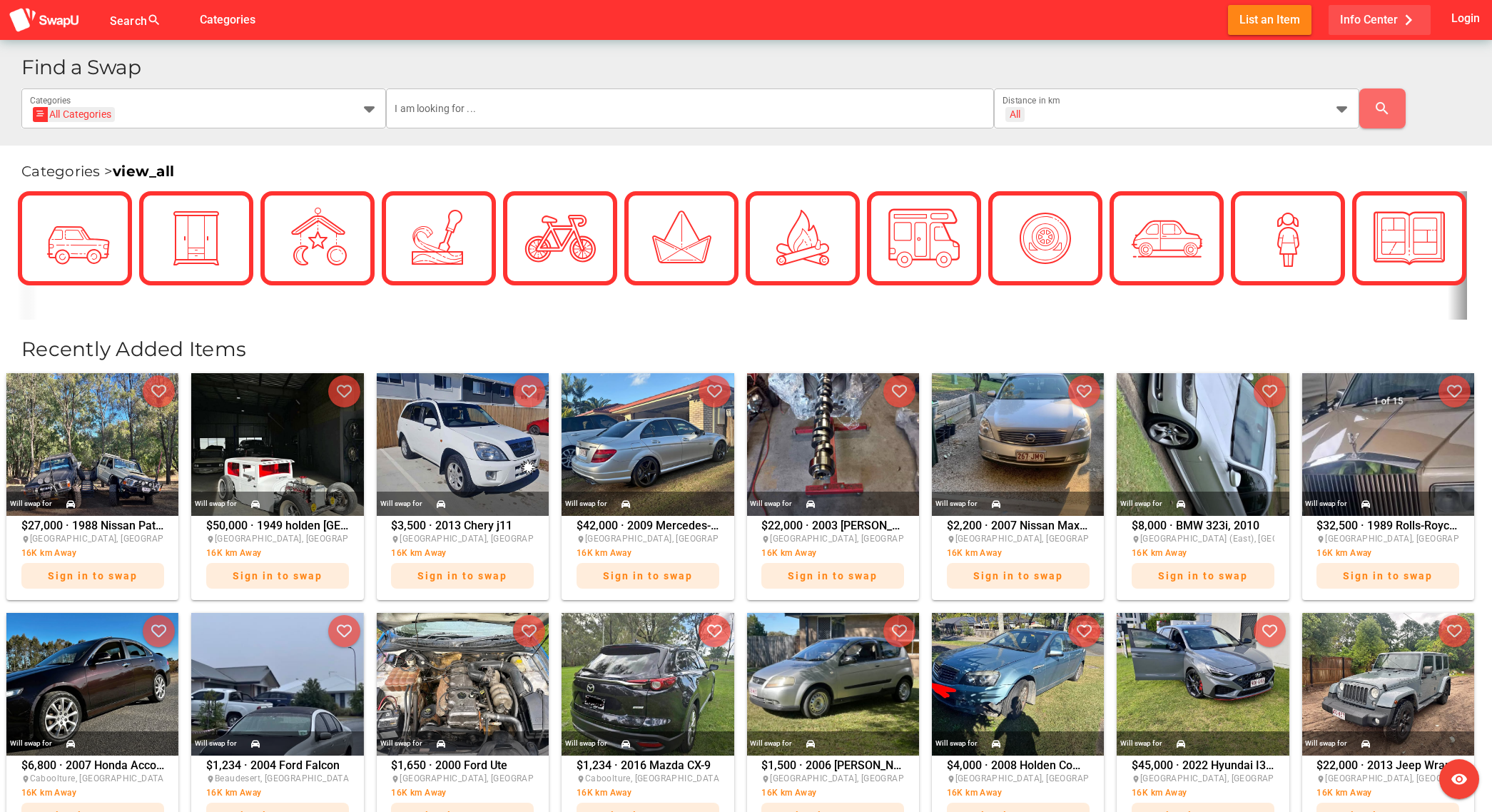
click at [1391, 24] on span "Info Center chevron_right" at bounding box center [1379, 20] width 79 height 24
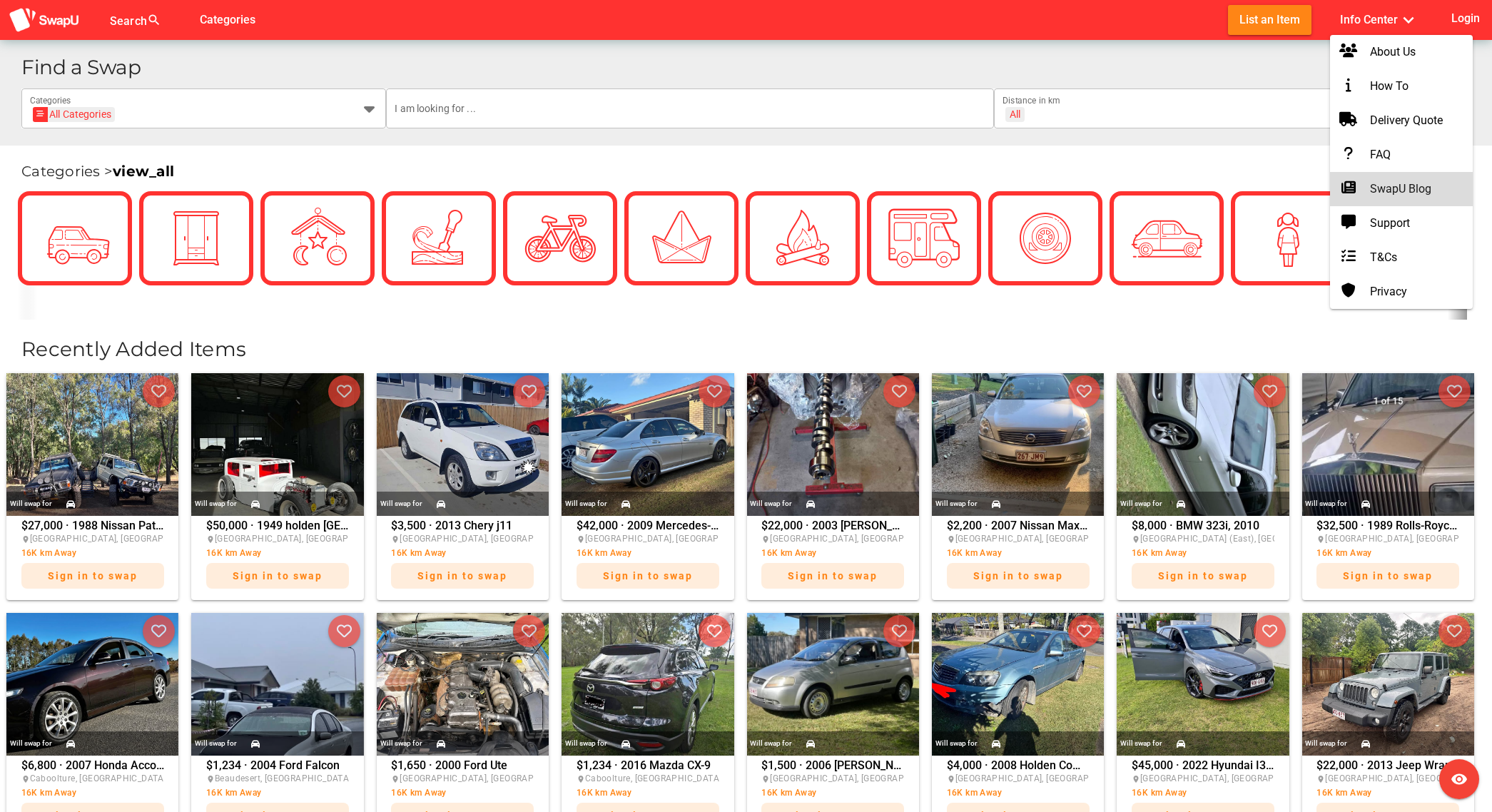
click at [1414, 189] on div "SwapU Blog" at bounding box center [1401, 189] width 120 height 17
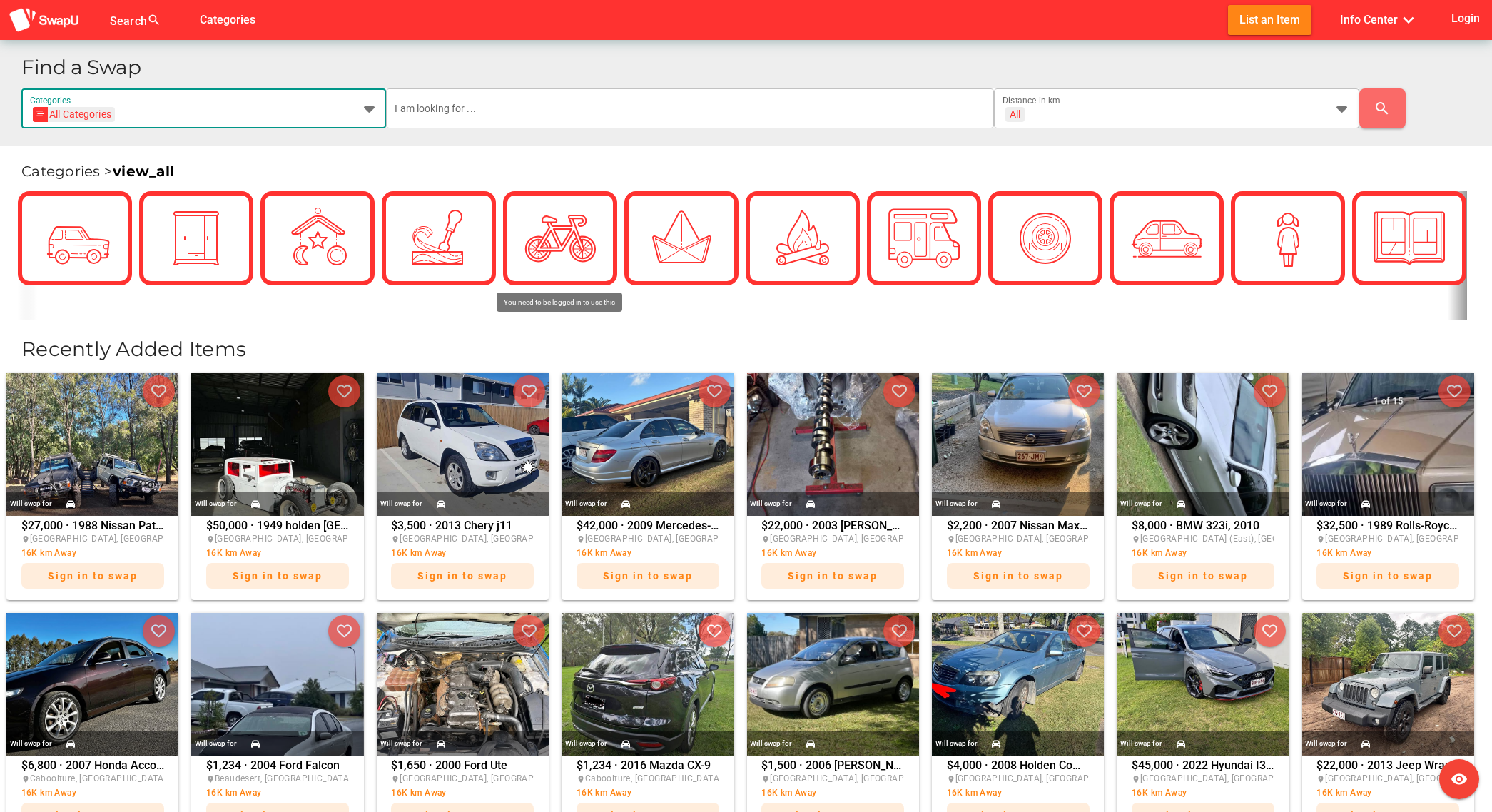
click at [354, 114] on div at bounding box center [364, 109] width 26 height 40
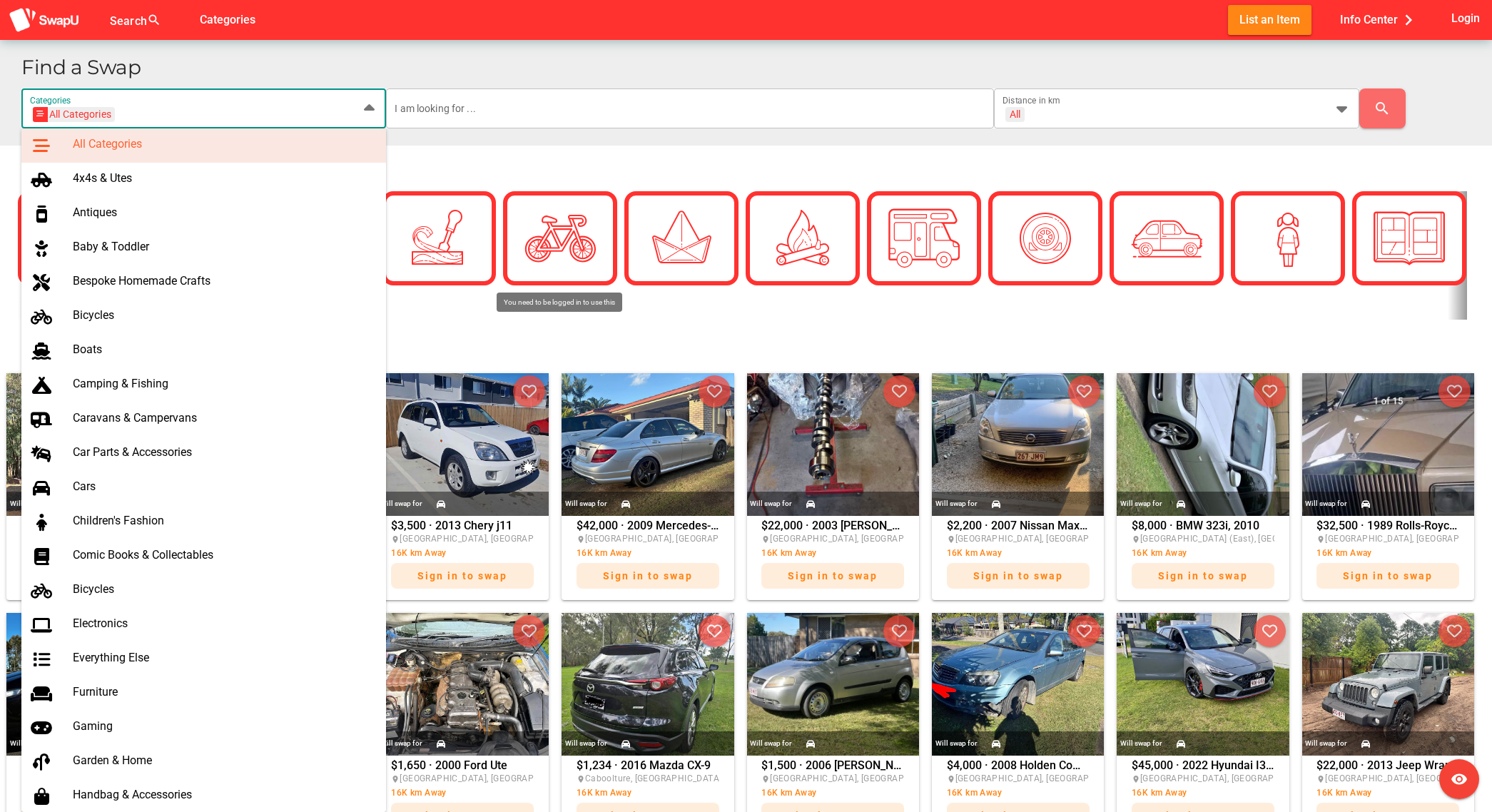
click at [358, 122] on div at bounding box center [364, 109] width 26 height 40
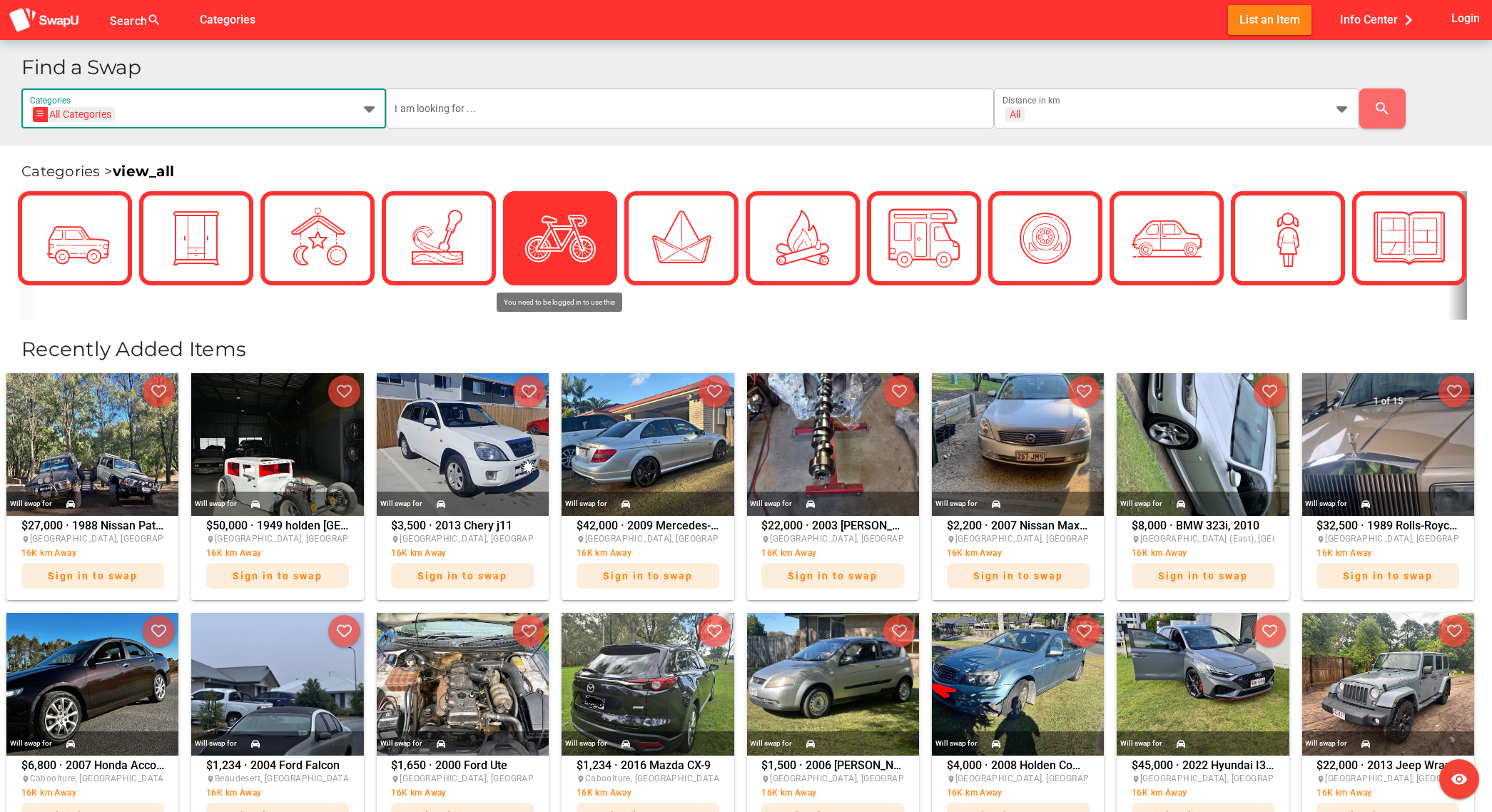
click at [570, 241] on img at bounding box center [560, 238] width 71 height 71
click at [132, 176] on link "view_all" at bounding box center [143, 171] width 61 height 17
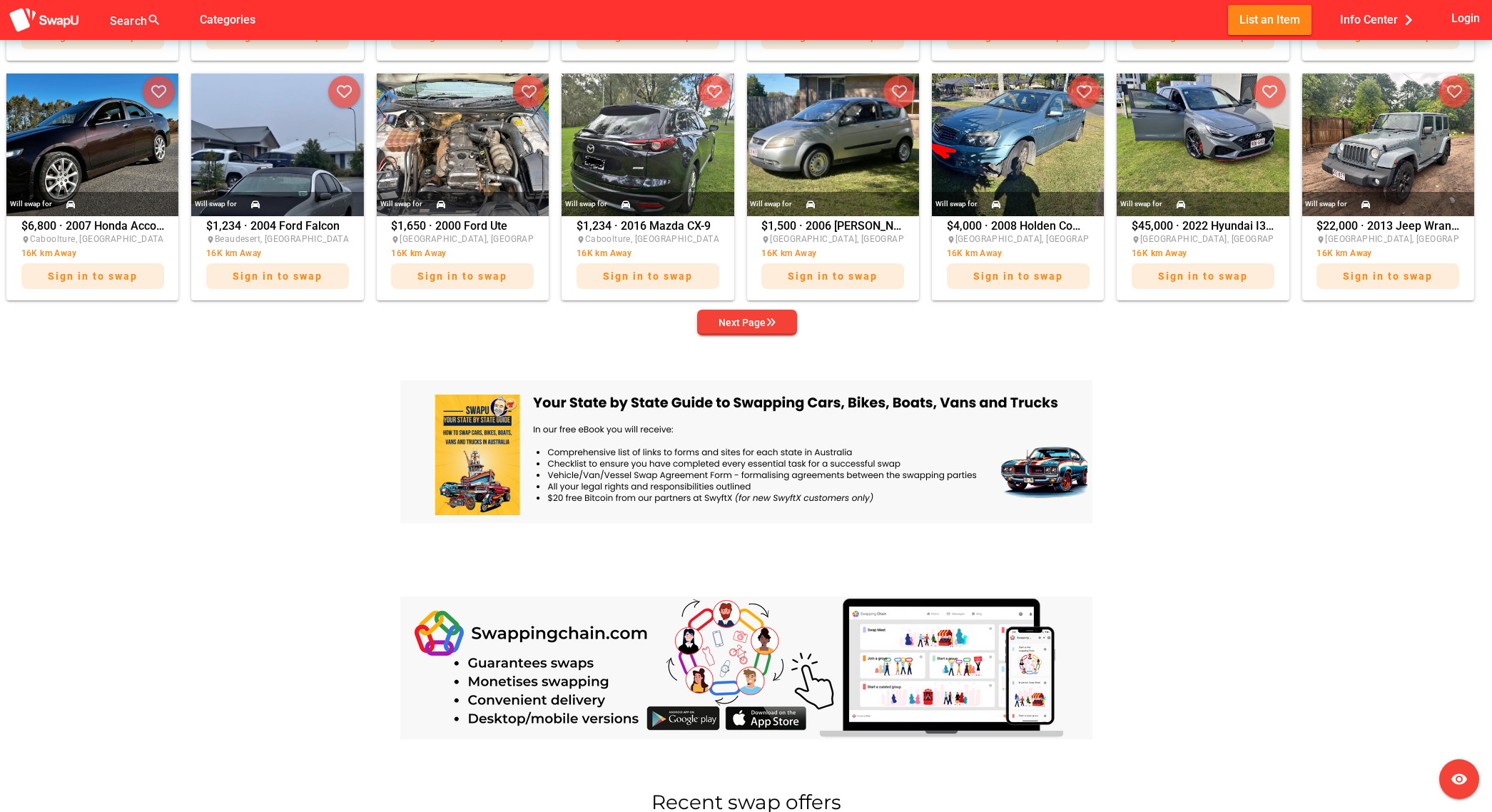
scroll to position [953, 0]
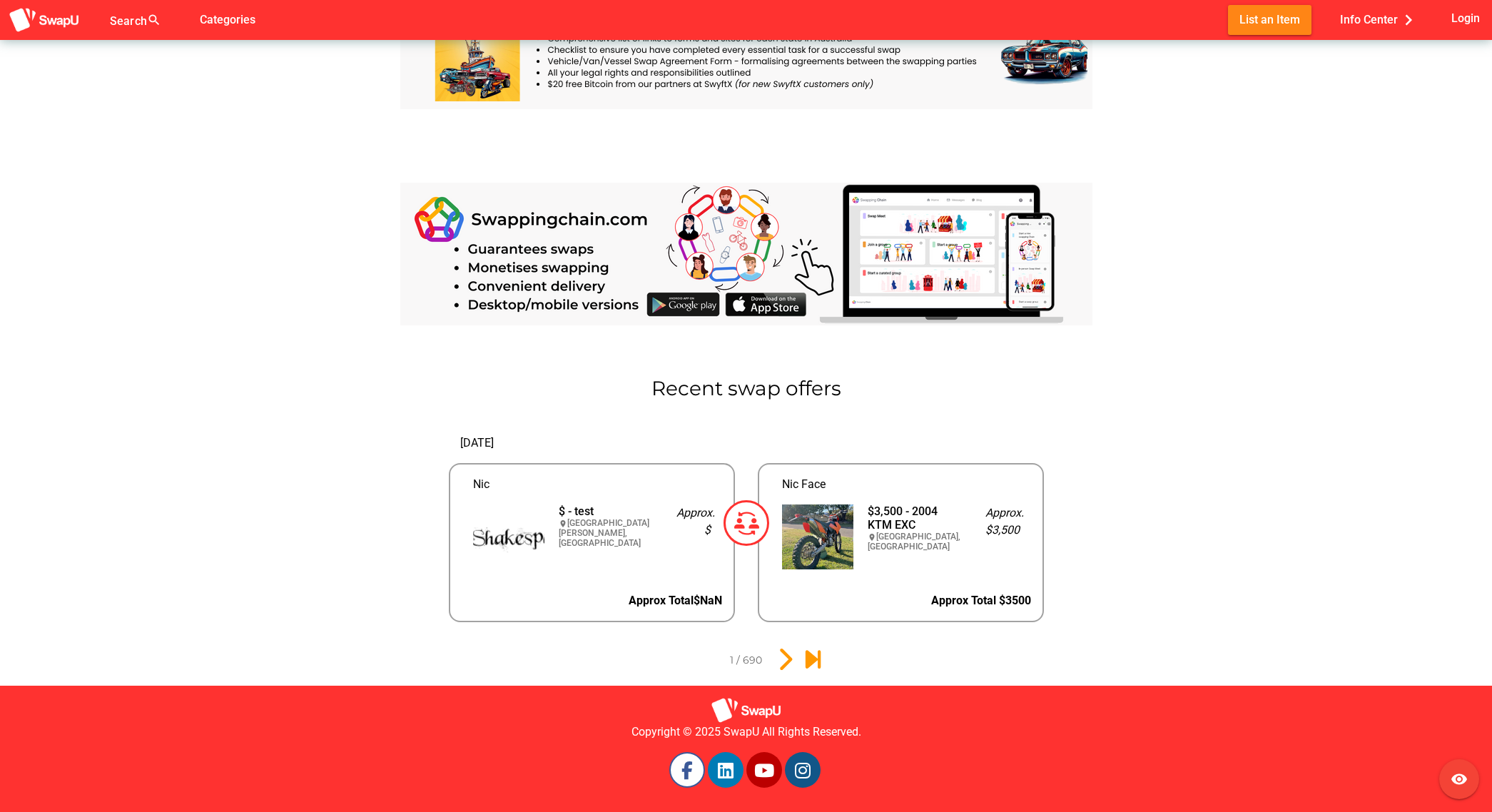
click at [687, 776] on icon at bounding box center [686, 771] width 11 height 18
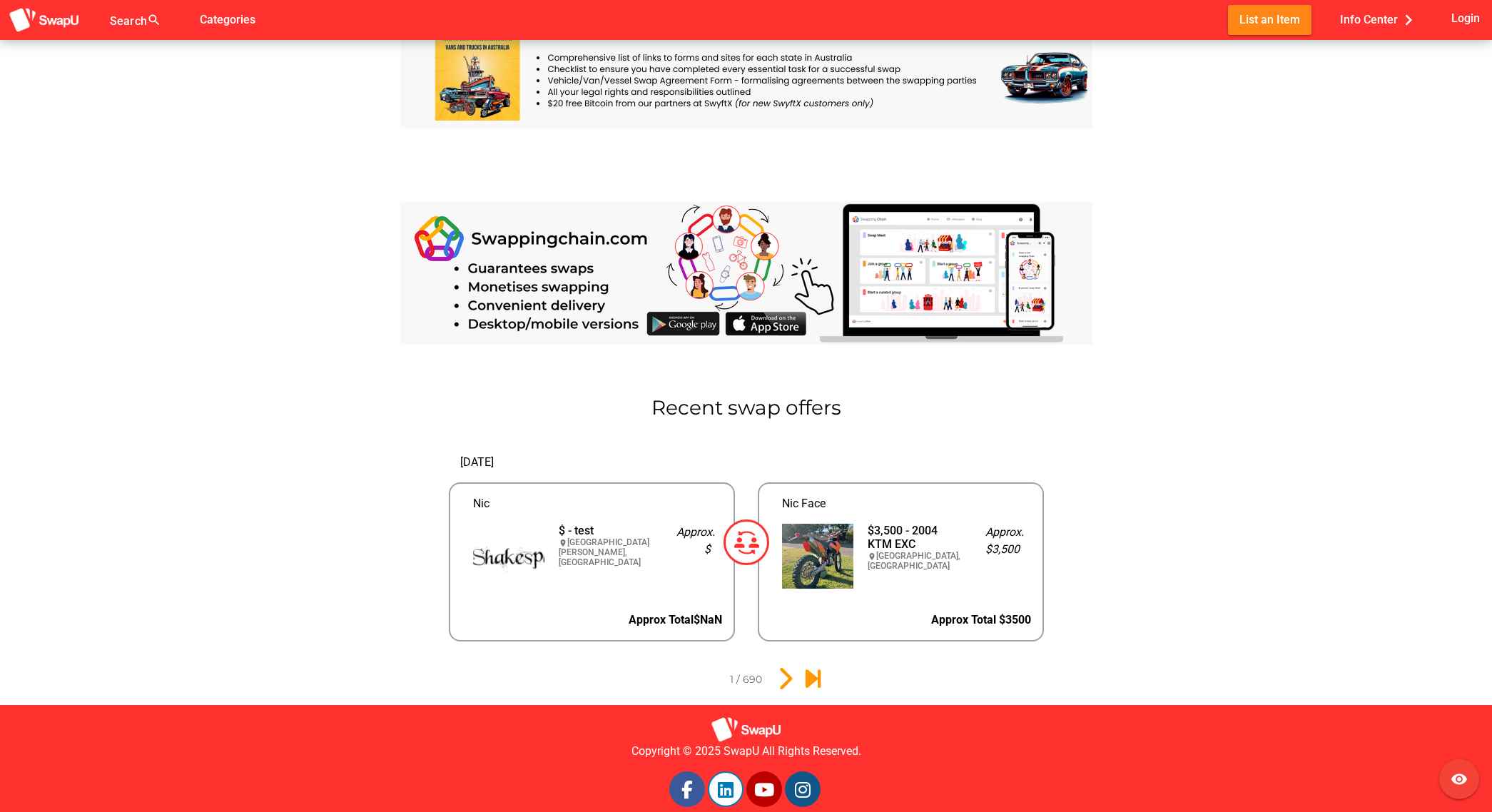
click at [719, 796] on link at bounding box center [726, 789] width 36 height 35
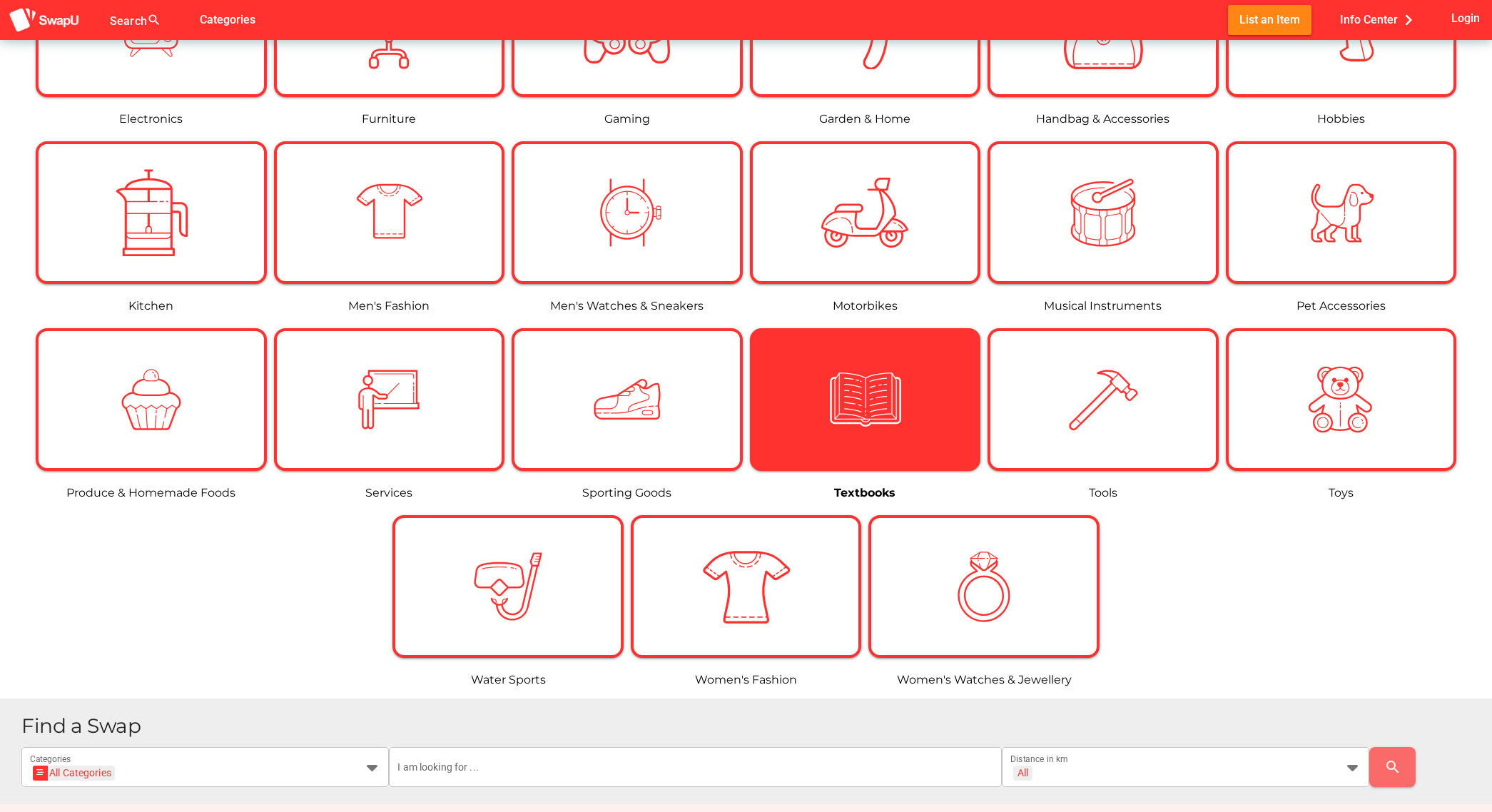
scroll to position [61, 0]
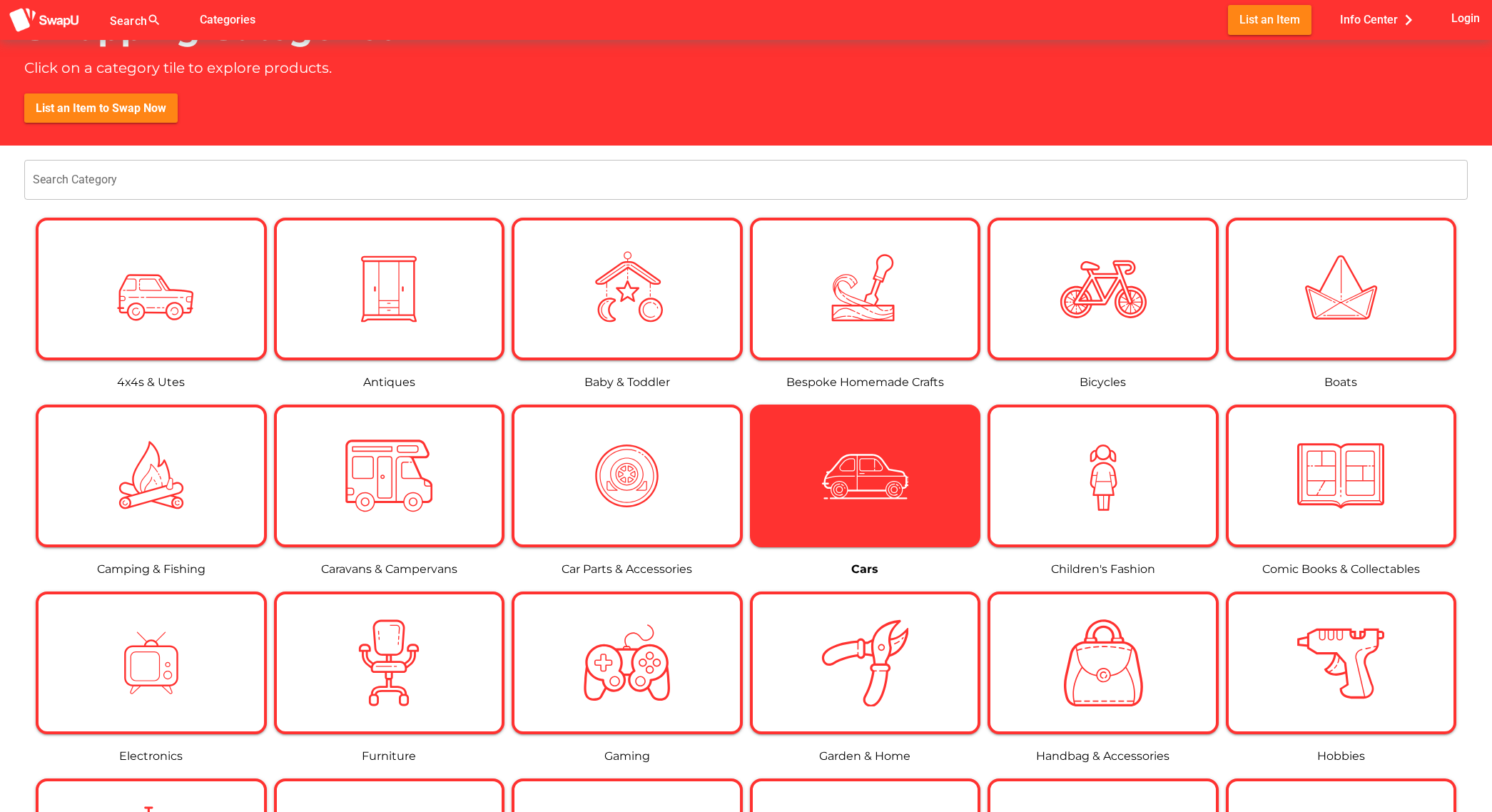
click at [859, 430] on div at bounding box center [865, 476] width 231 height 143
click at [857, 461] on img at bounding box center [865, 476] width 87 height 87
